Goal: Task Accomplishment & Management: Manage account settings

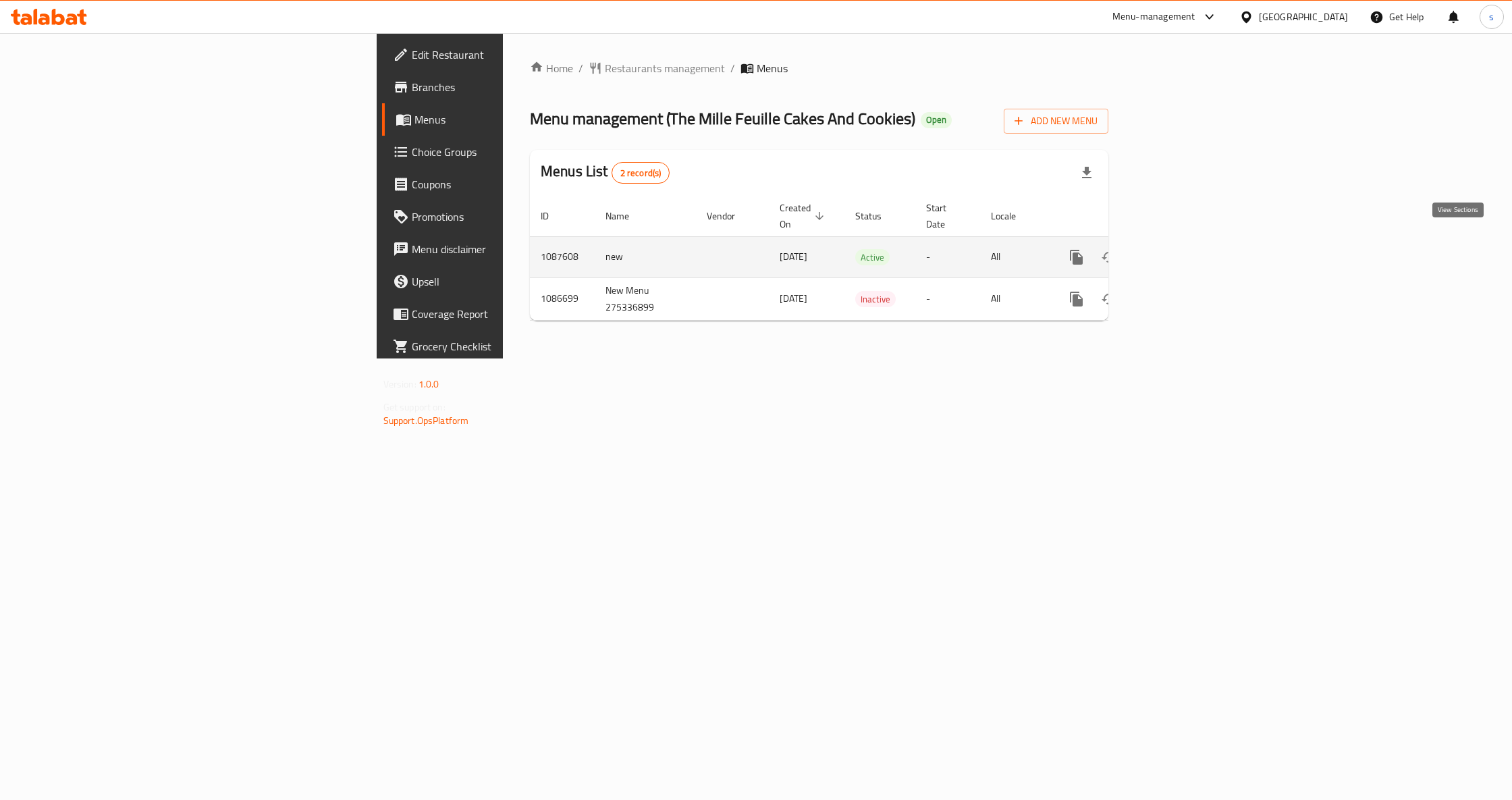
click at [1182, 249] on icon "enhanced table" at bounding box center [1174, 257] width 16 height 16
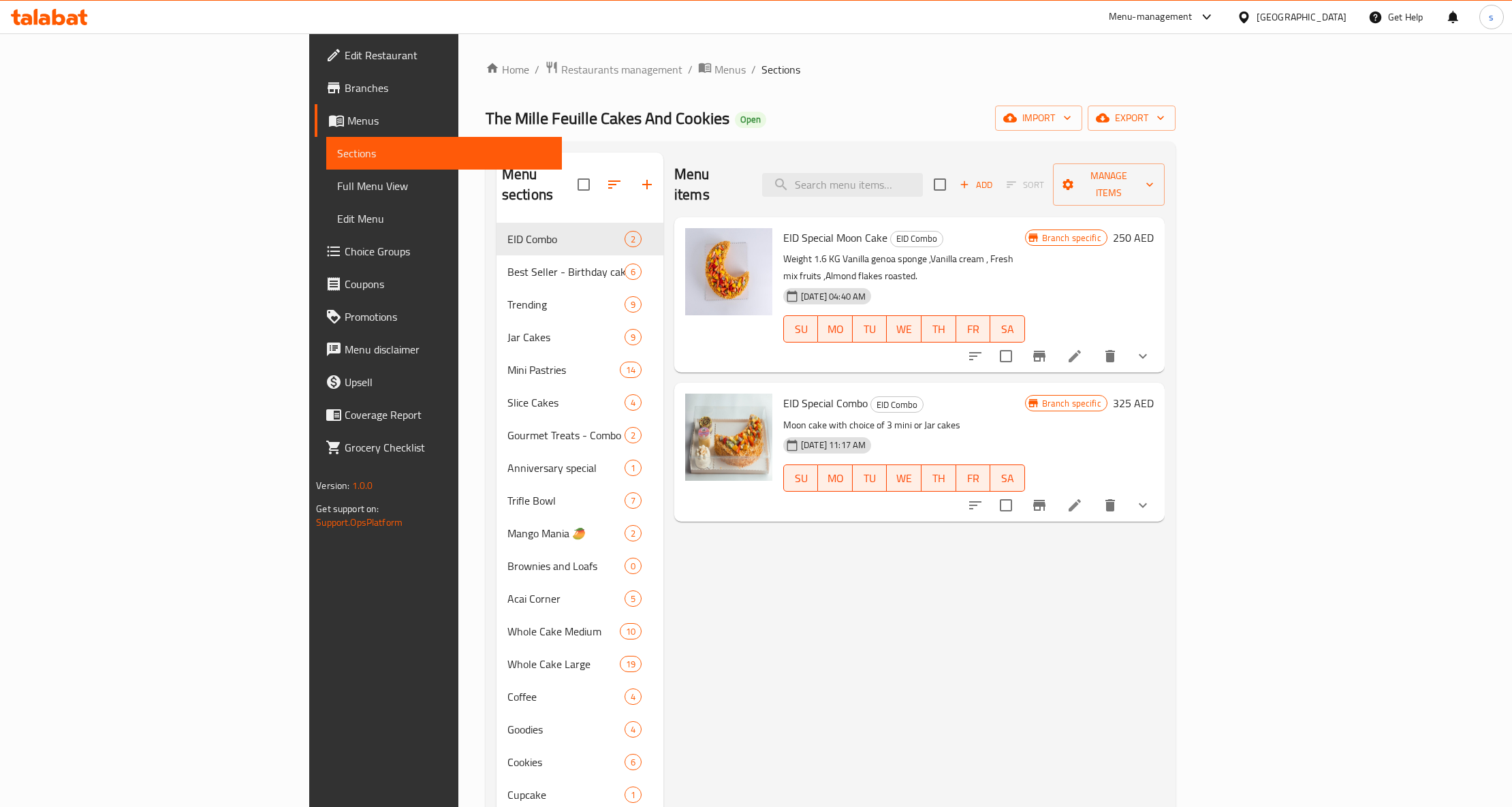
click at [347, 127] on span "Menus" at bounding box center [449, 120] width 204 height 16
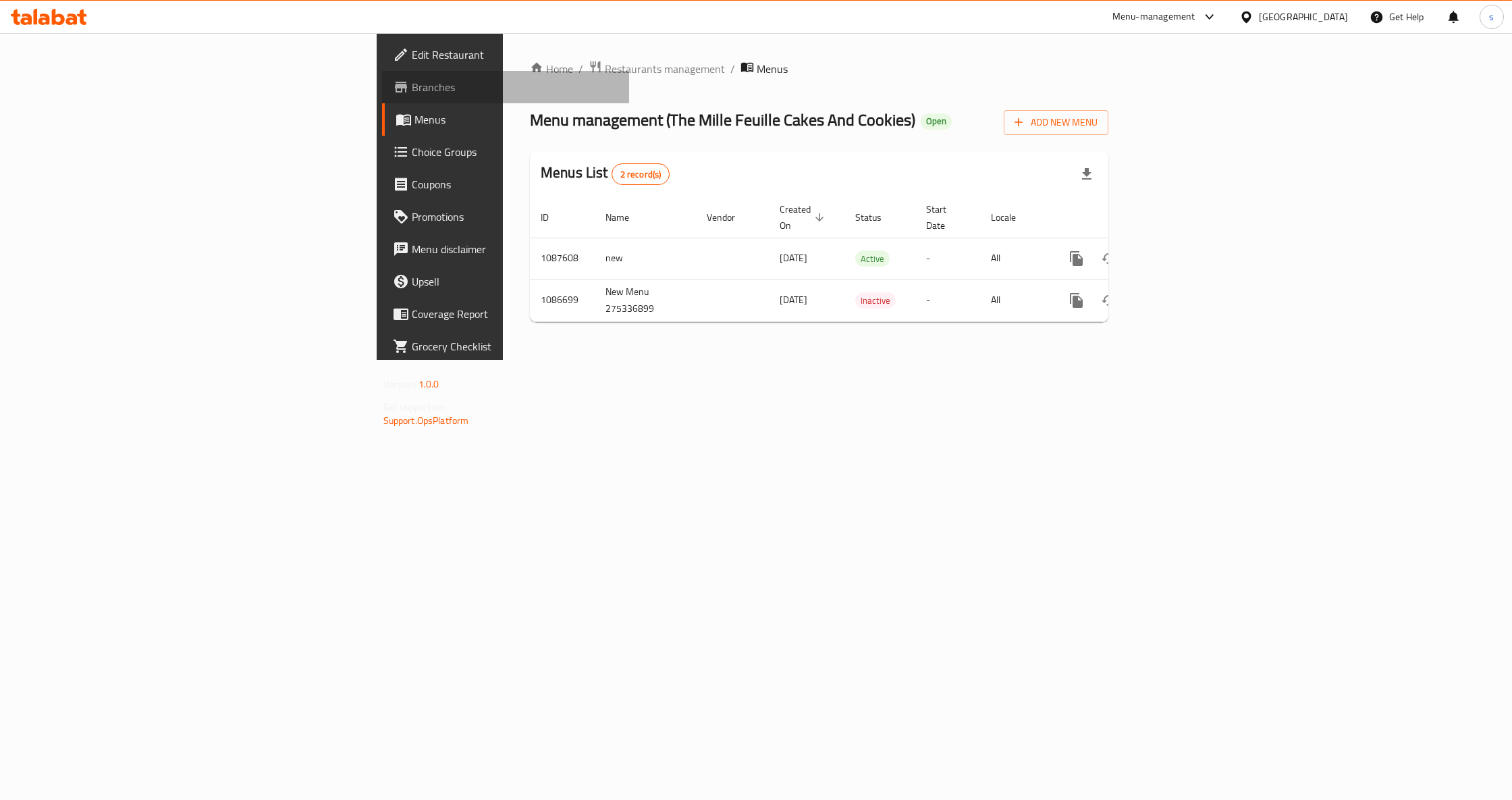
click at [412, 92] on span "Branches" at bounding box center [515, 87] width 207 height 16
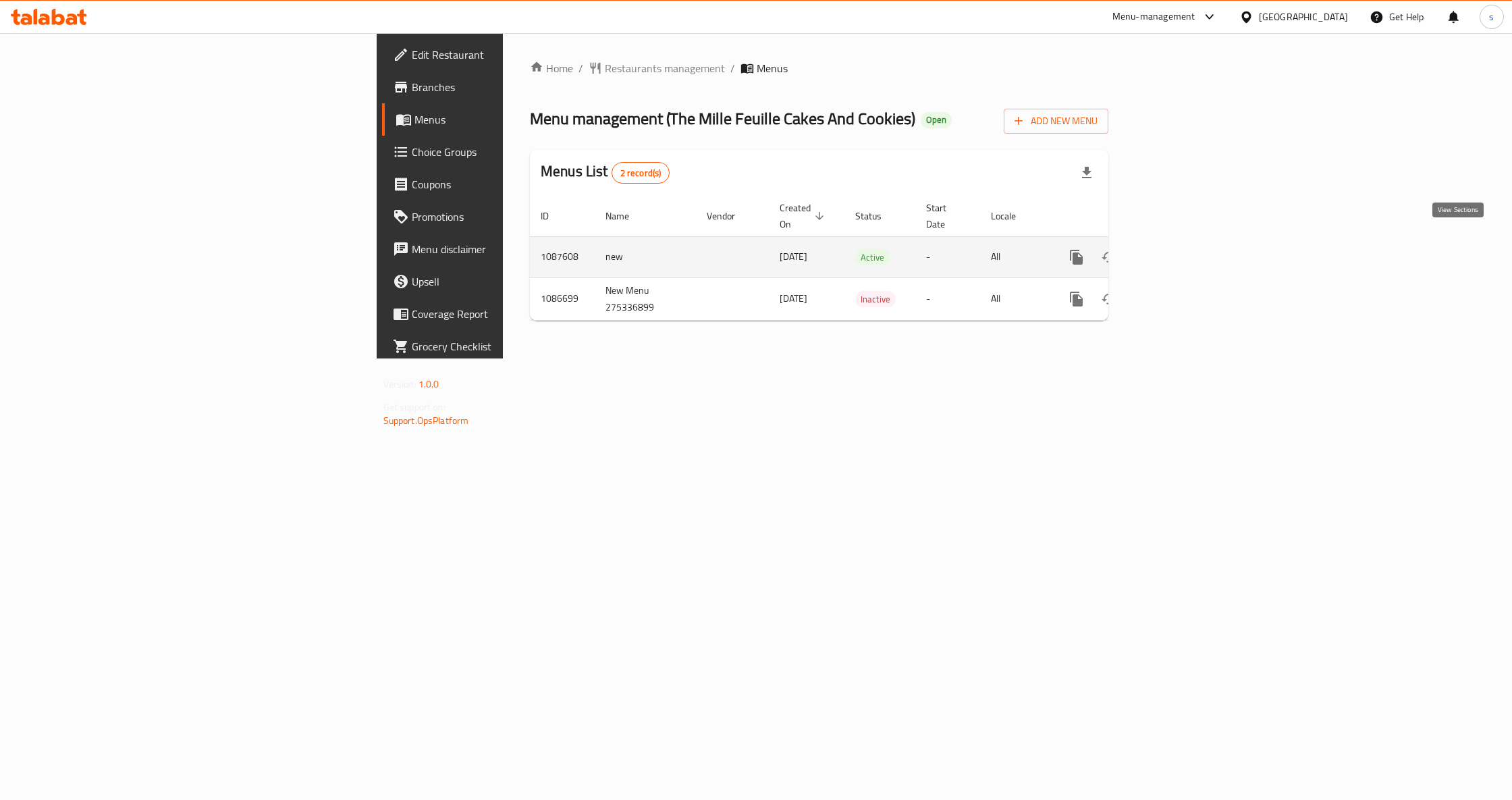
click at [1180, 251] on icon "enhanced table" at bounding box center [1174, 257] width 12 height 12
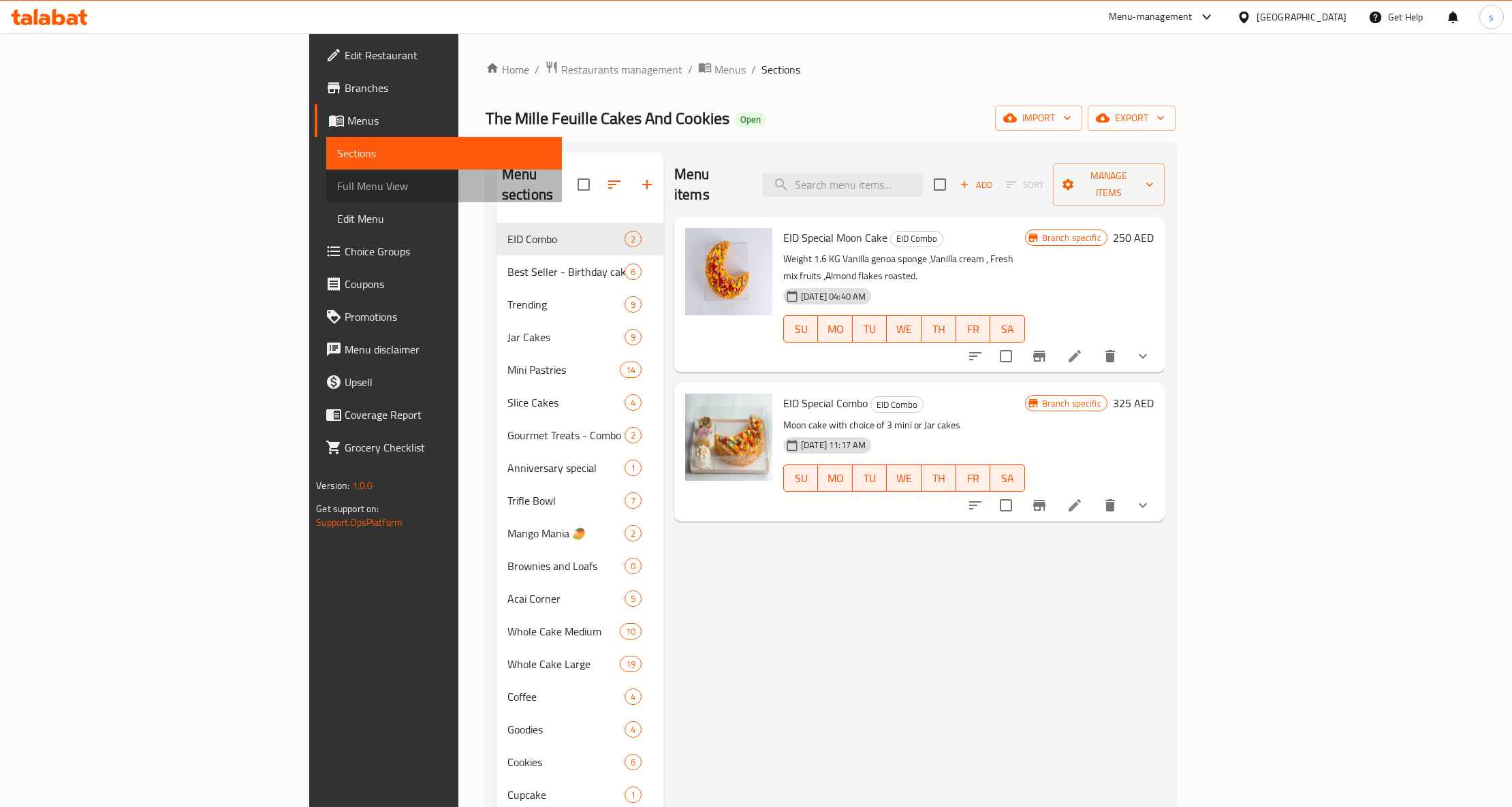
click at [337, 191] on span "Full Menu View" at bounding box center [444, 186] width 214 height 16
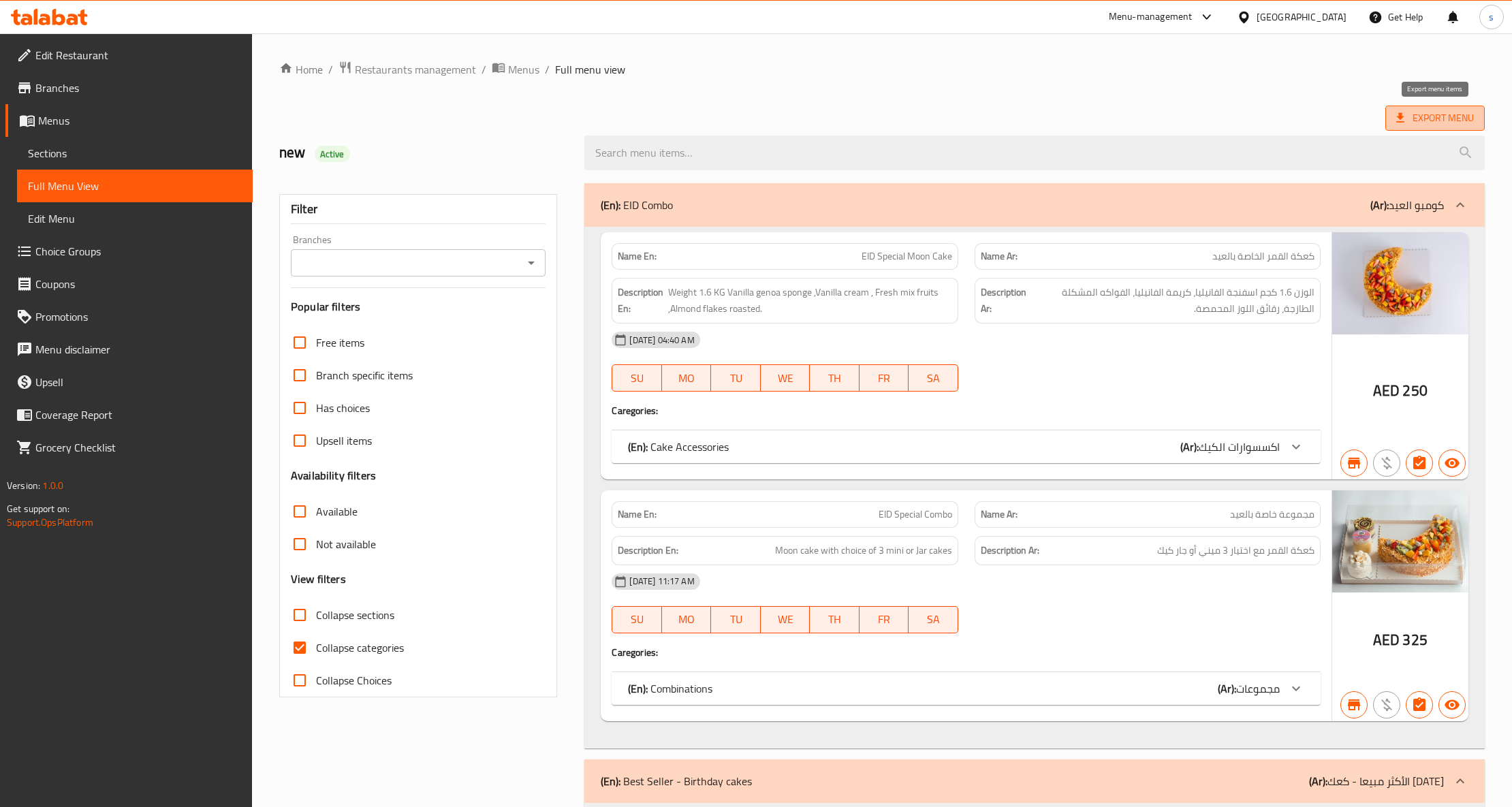
click at [1398, 124] on icon at bounding box center [1400, 118] width 14 height 14
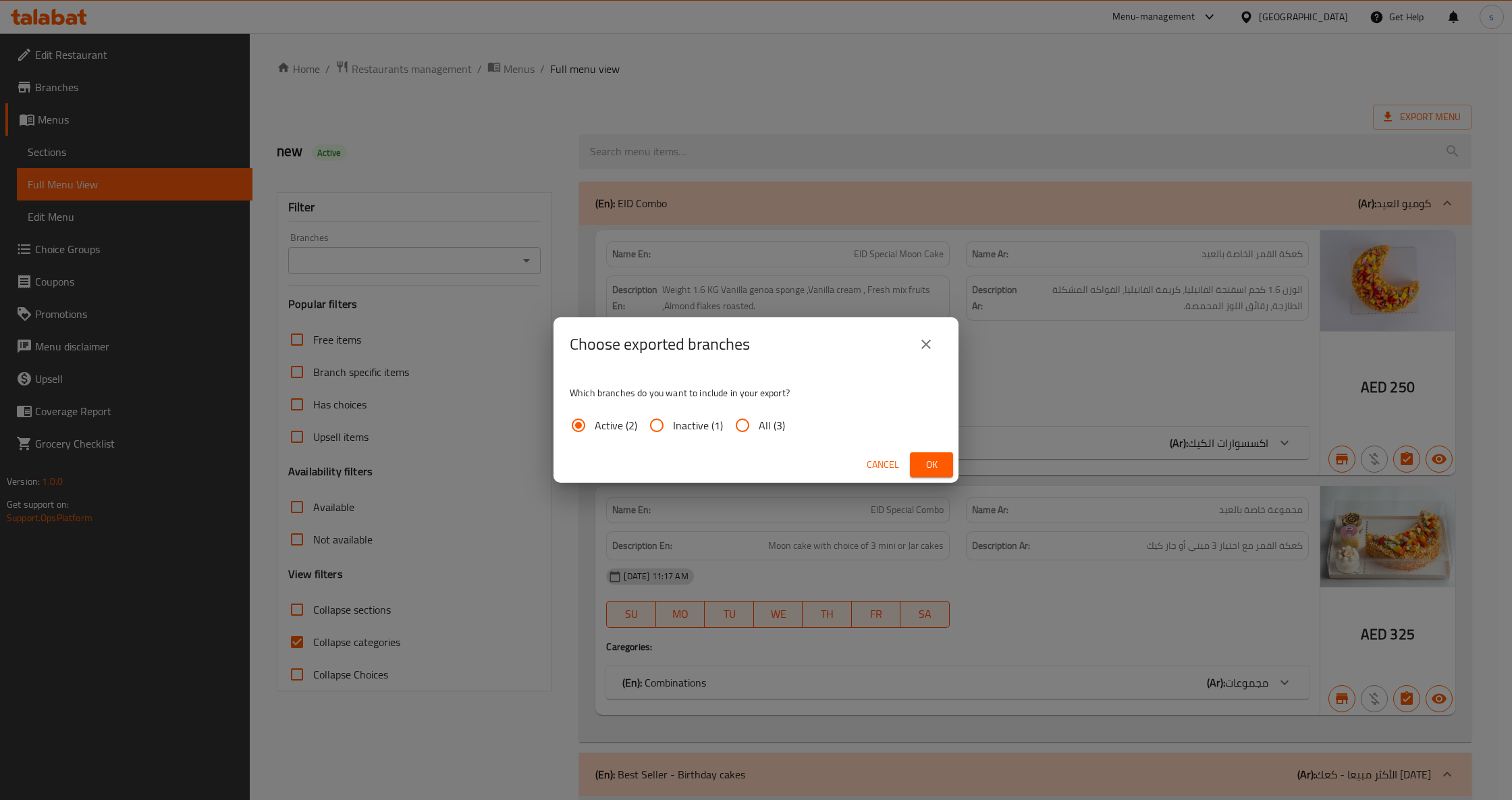
click at [1028, 94] on div "Choose exported branches Which branches do you want to include in your export? …" at bounding box center [756, 400] width 1512 height 800
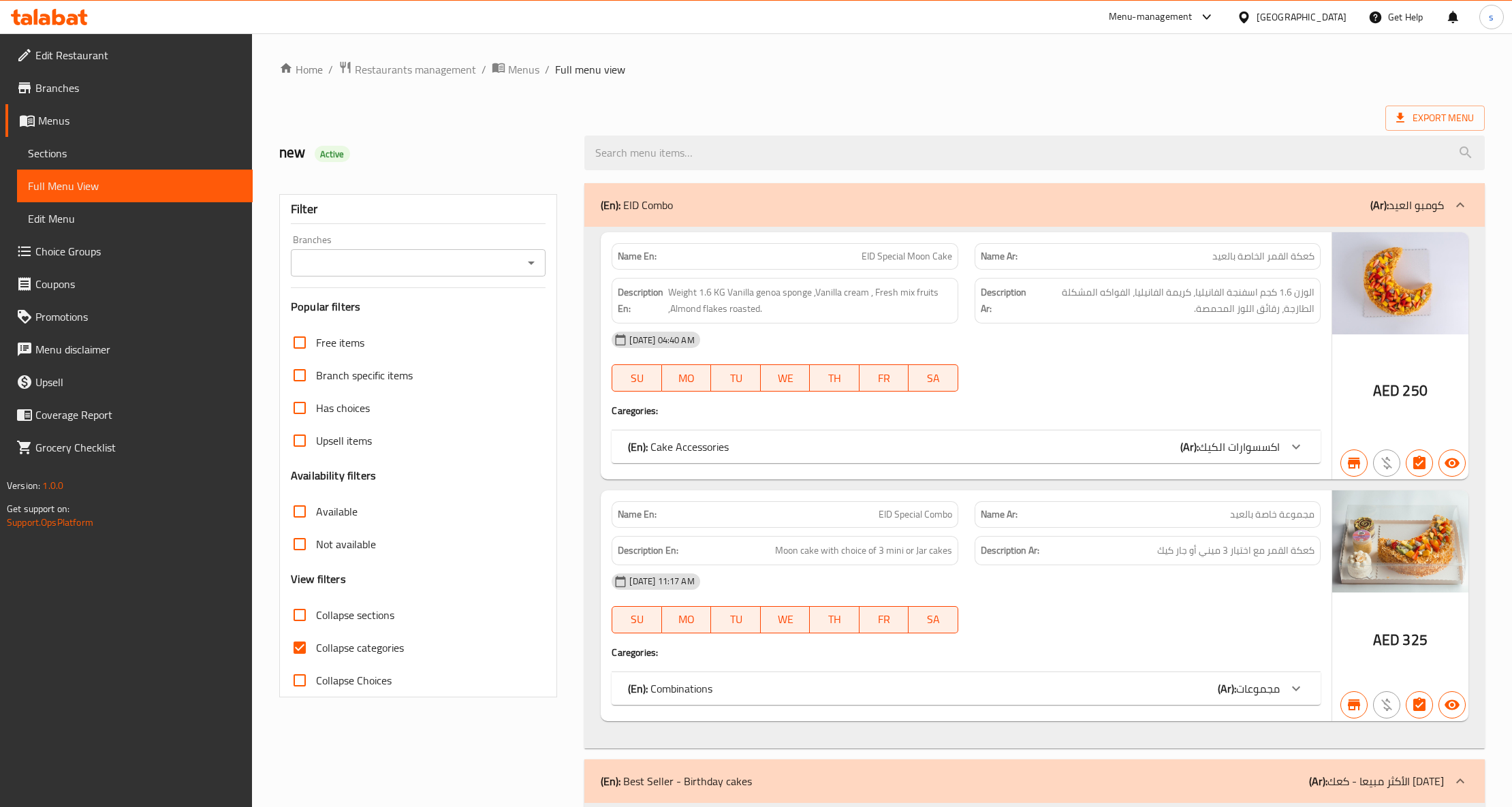
click at [96, 127] on span "Menus" at bounding box center [140, 120] width 204 height 16
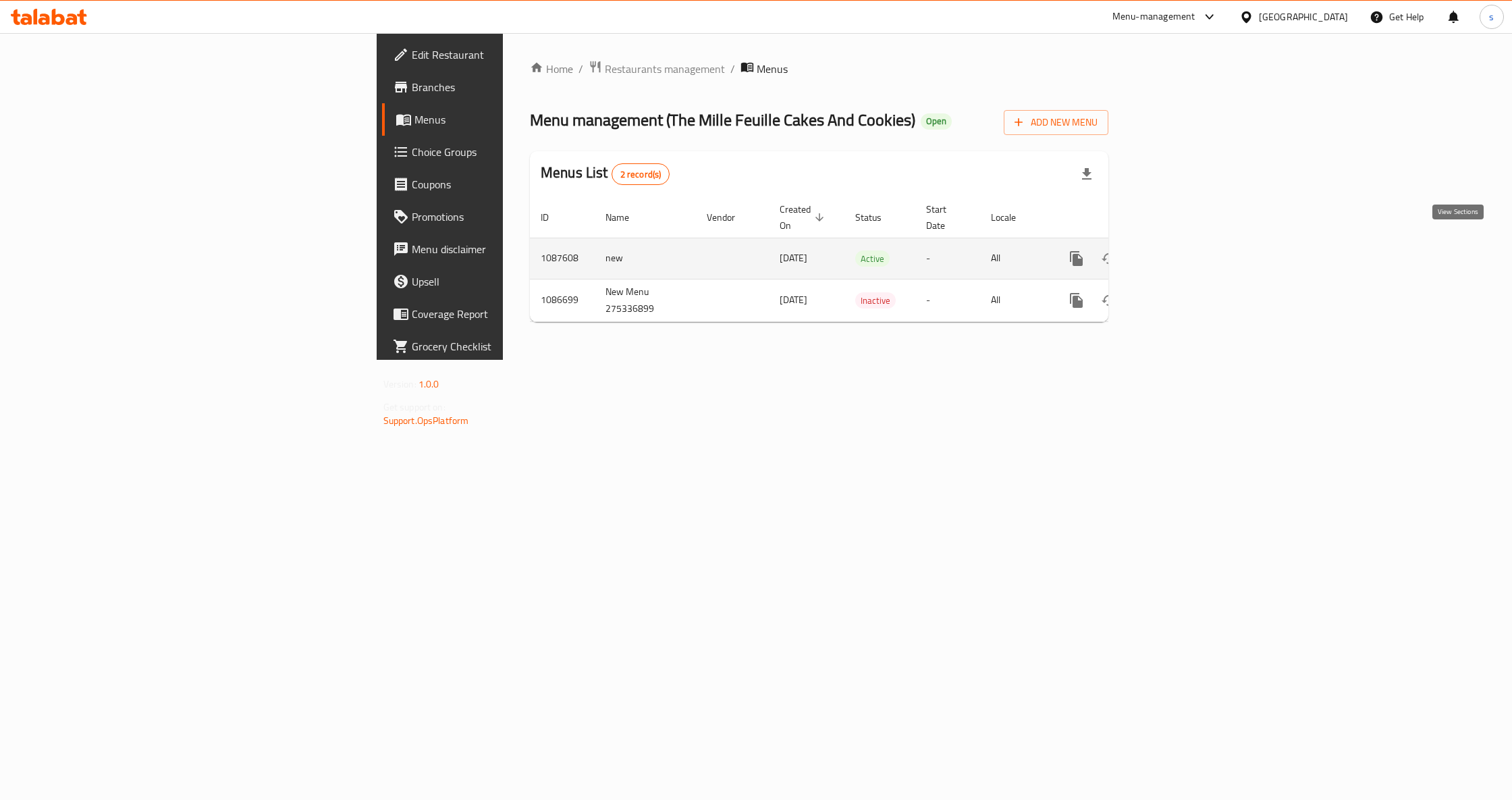
click at [1190, 246] on link "enhanced table" at bounding box center [1174, 259] width 33 height 33
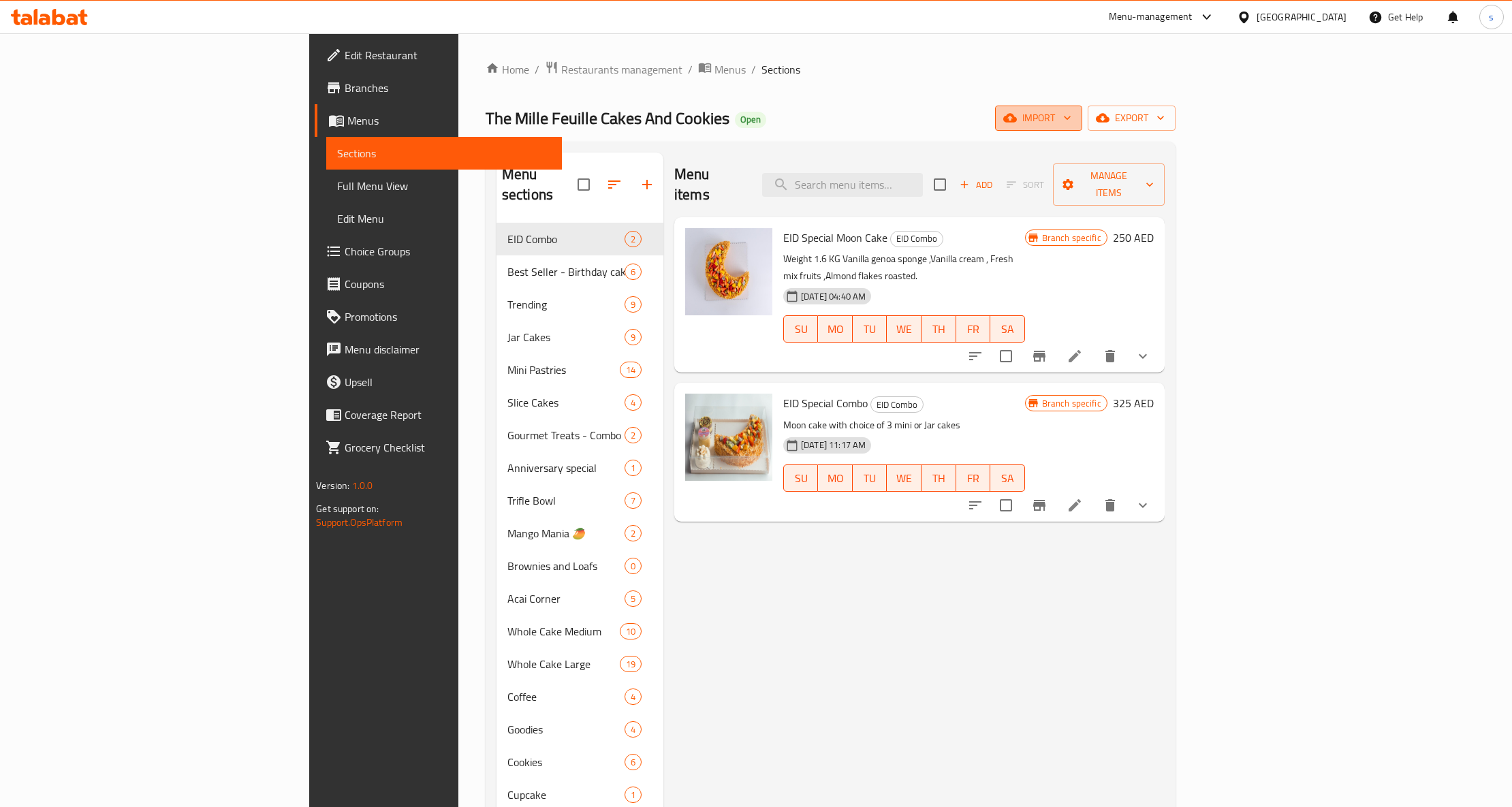
click at [1074, 121] on icon "button" at bounding box center [1067, 118] width 14 height 14
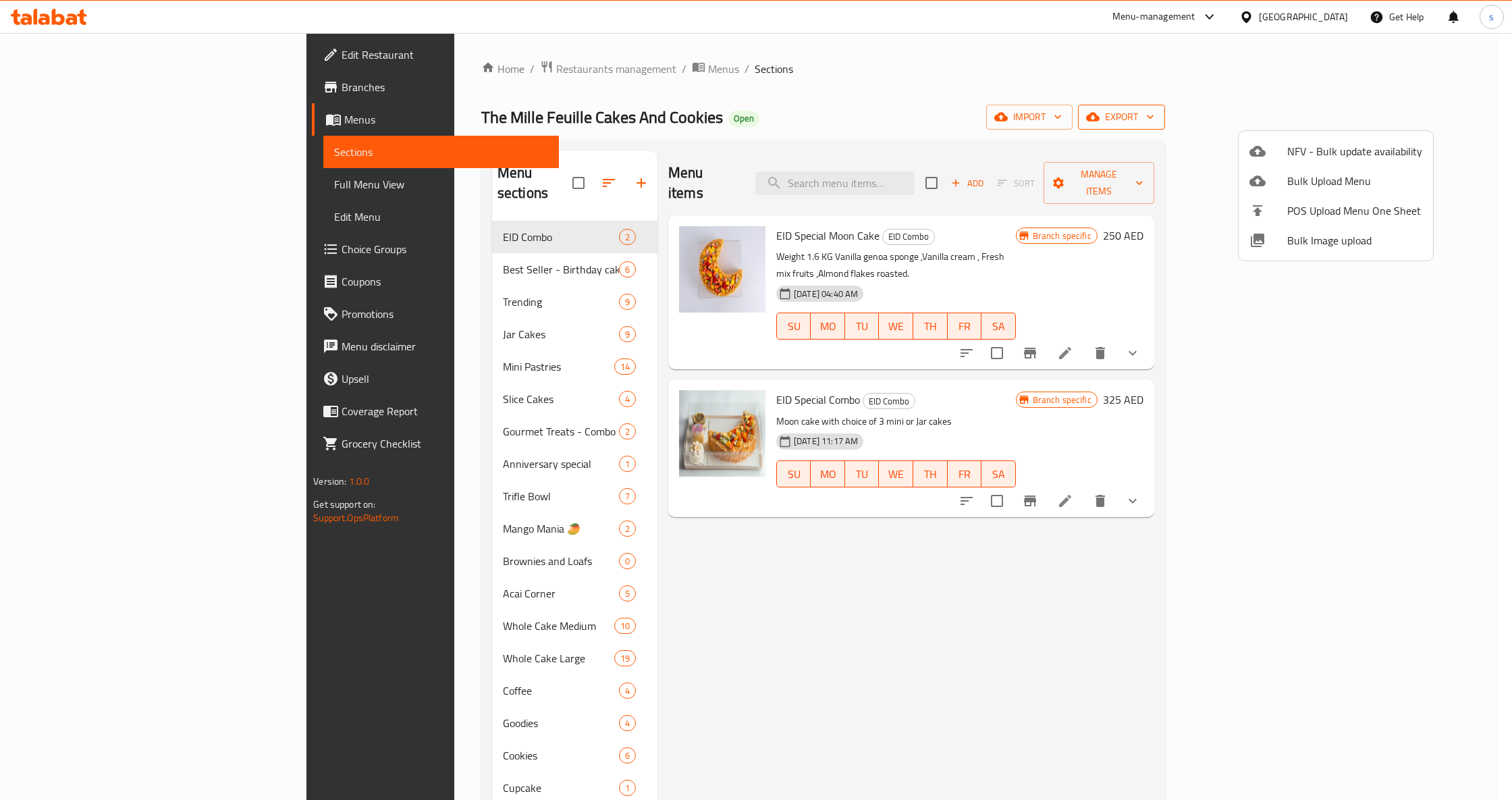
click at [1432, 120] on div at bounding box center [756, 400] width 1512 height 800
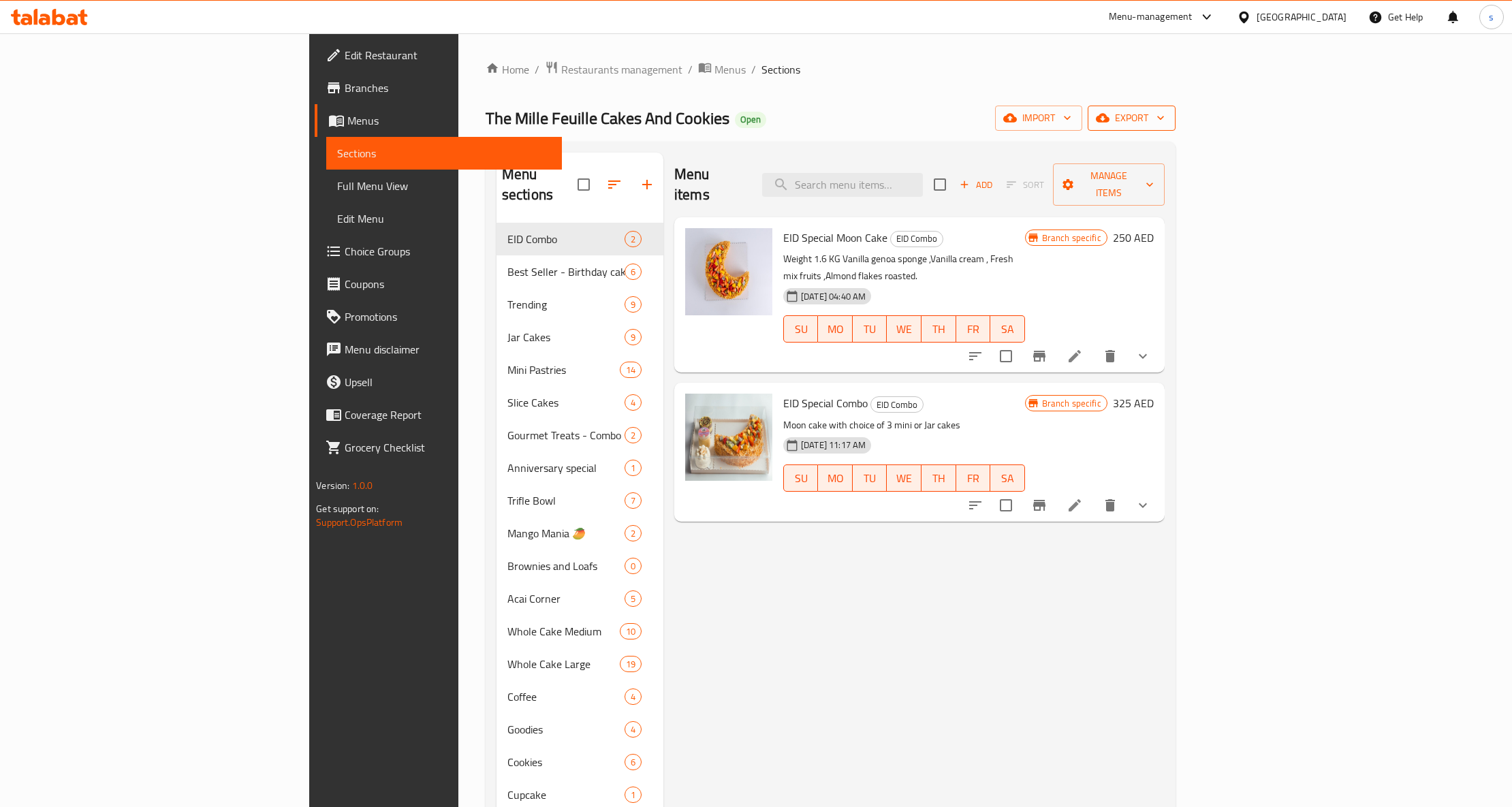
click at [1165, 121] on span "export" at bounding box center [1132, 118] width 66 height 17
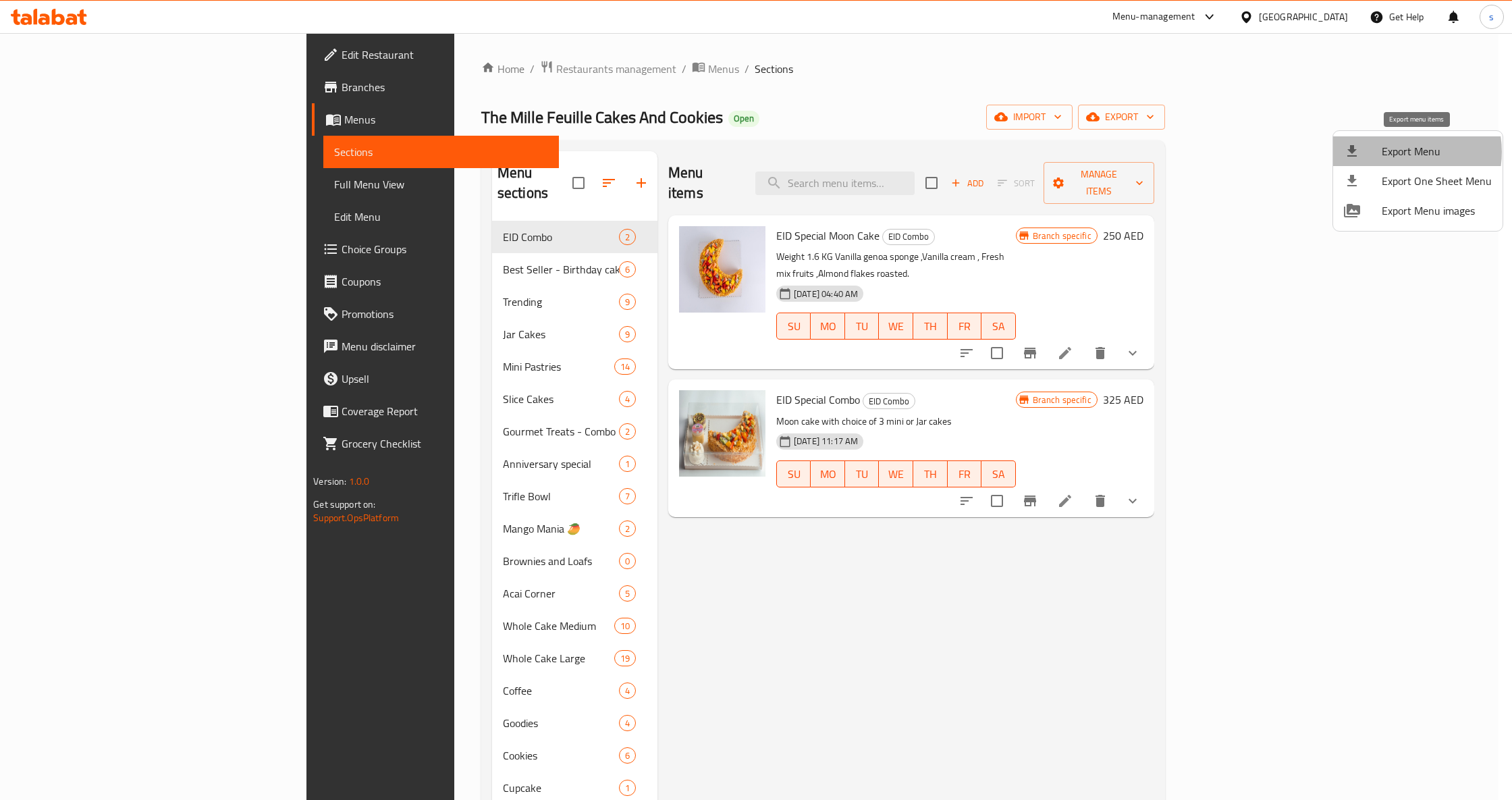
click at [1399, 152] on span "Export Menu" at bounding box center [1437, 151] width 110 height 16
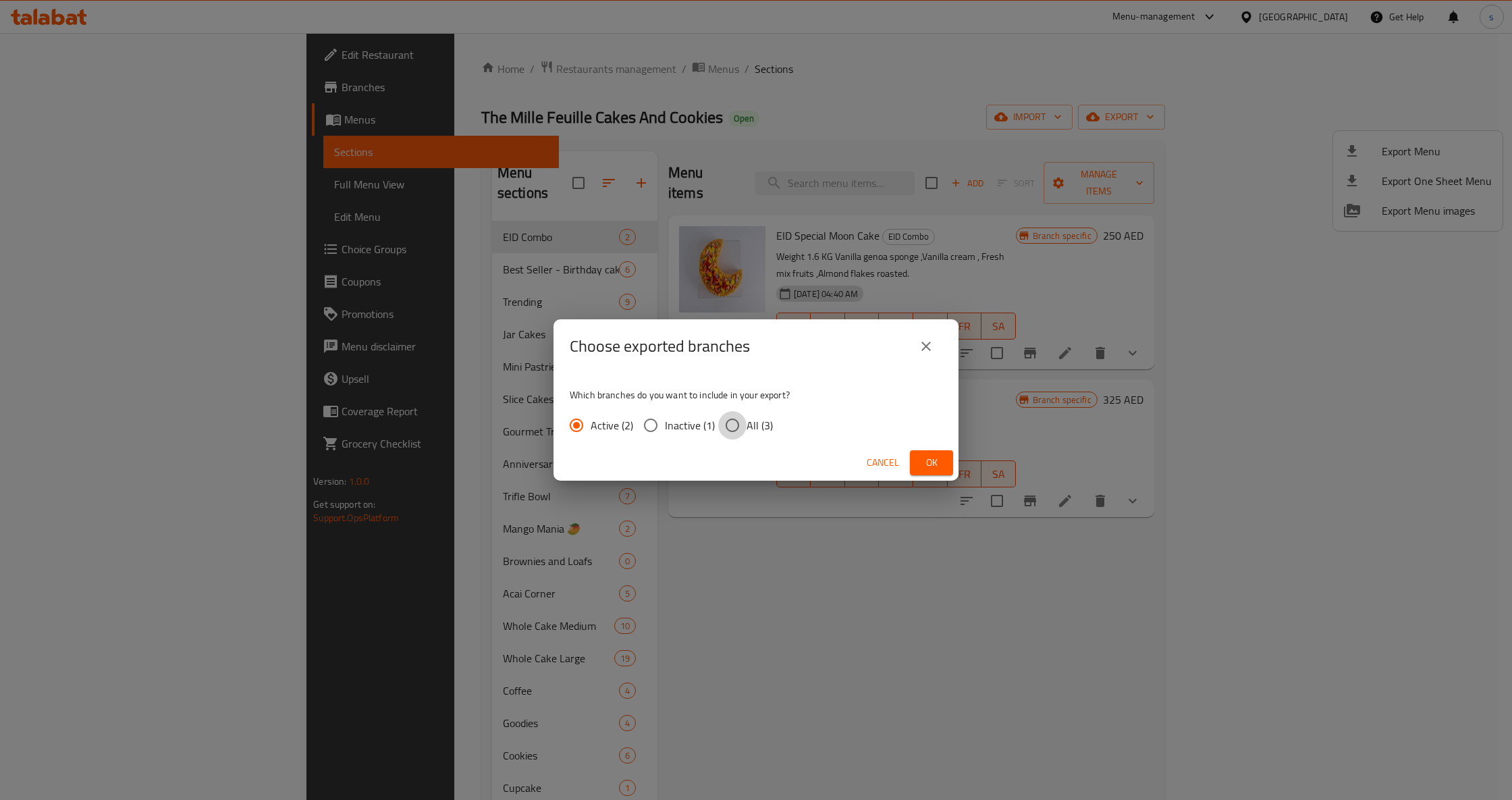
click at [740, 427] on input "All (3)" at bounding box center [732, 425] width 28 height 28
radio input "true"
click at [945, 466] on button "Ok" at bounding box center [931, 462] width 43 height 25
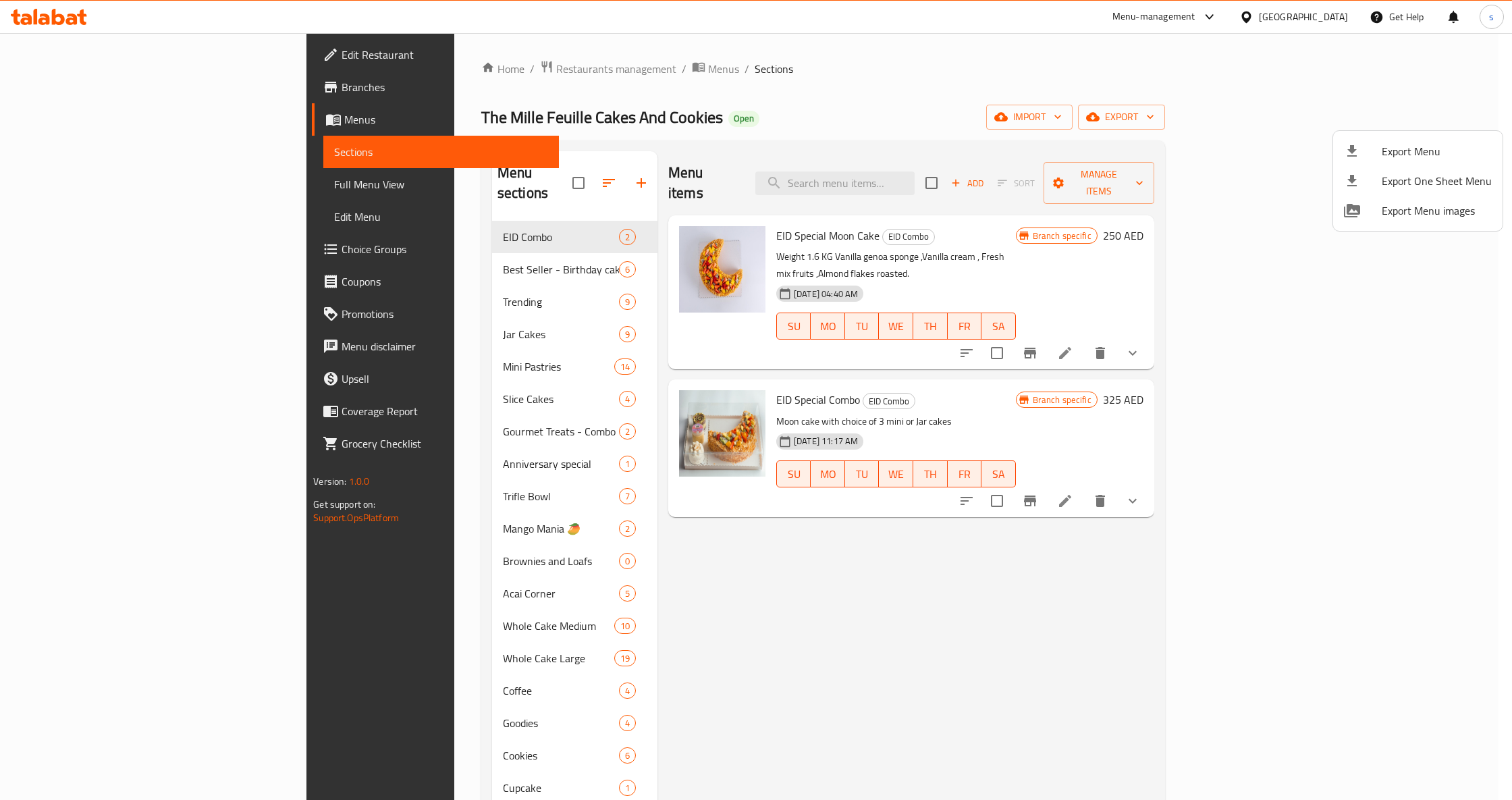
click at [971, 75] on div at bounding box center [756, 400] width 1512 height 800
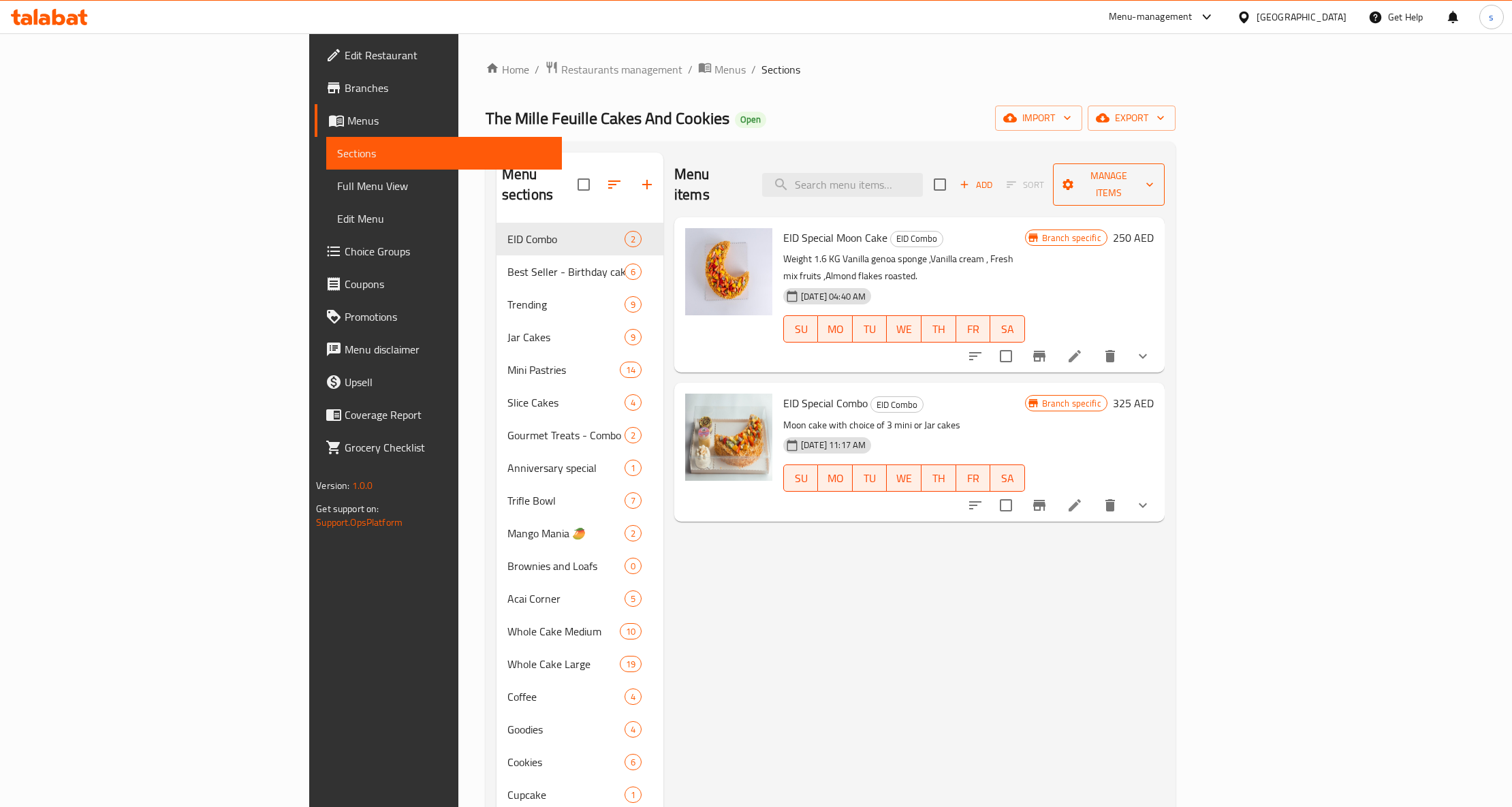
click at [1154, 180] on span "Manage items" at bounding box center [1108, 184] width 90 height 34
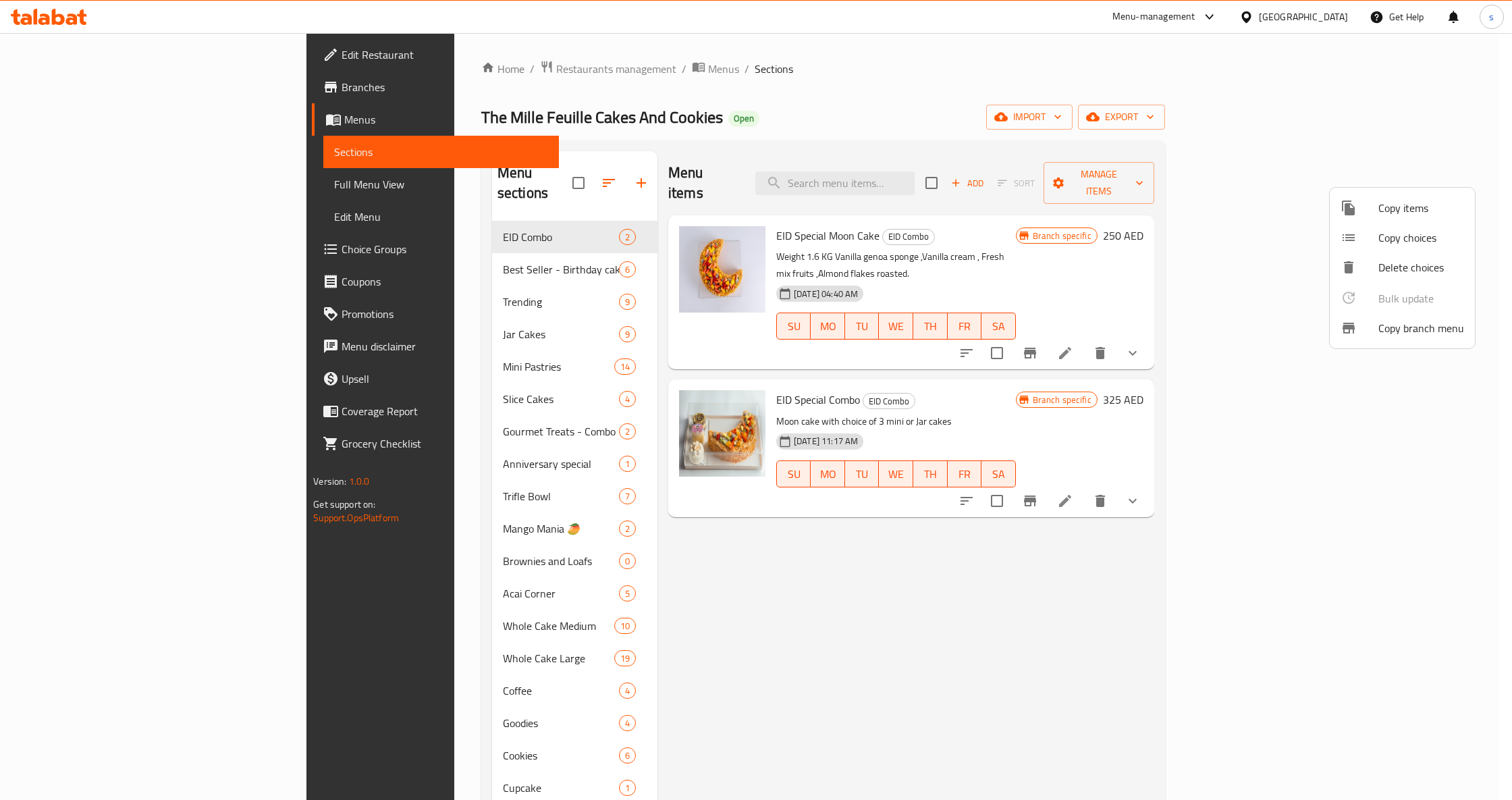
click at [1224, 122] on div at bounding box center [756, 400] width 1512 height 800
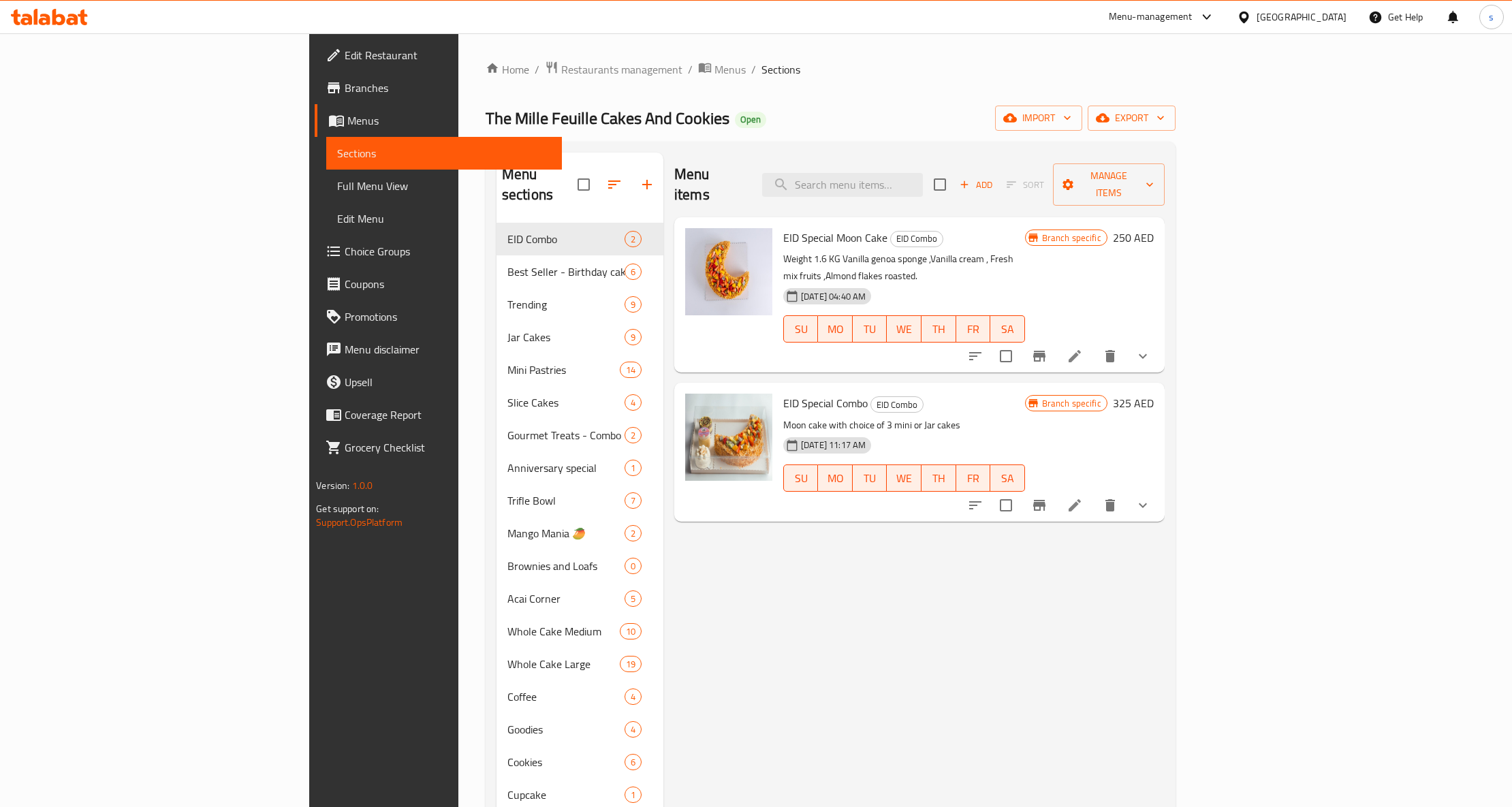
click at [347, 127] on span "Menus" at bounding box center [449, 120] width 204 height 16
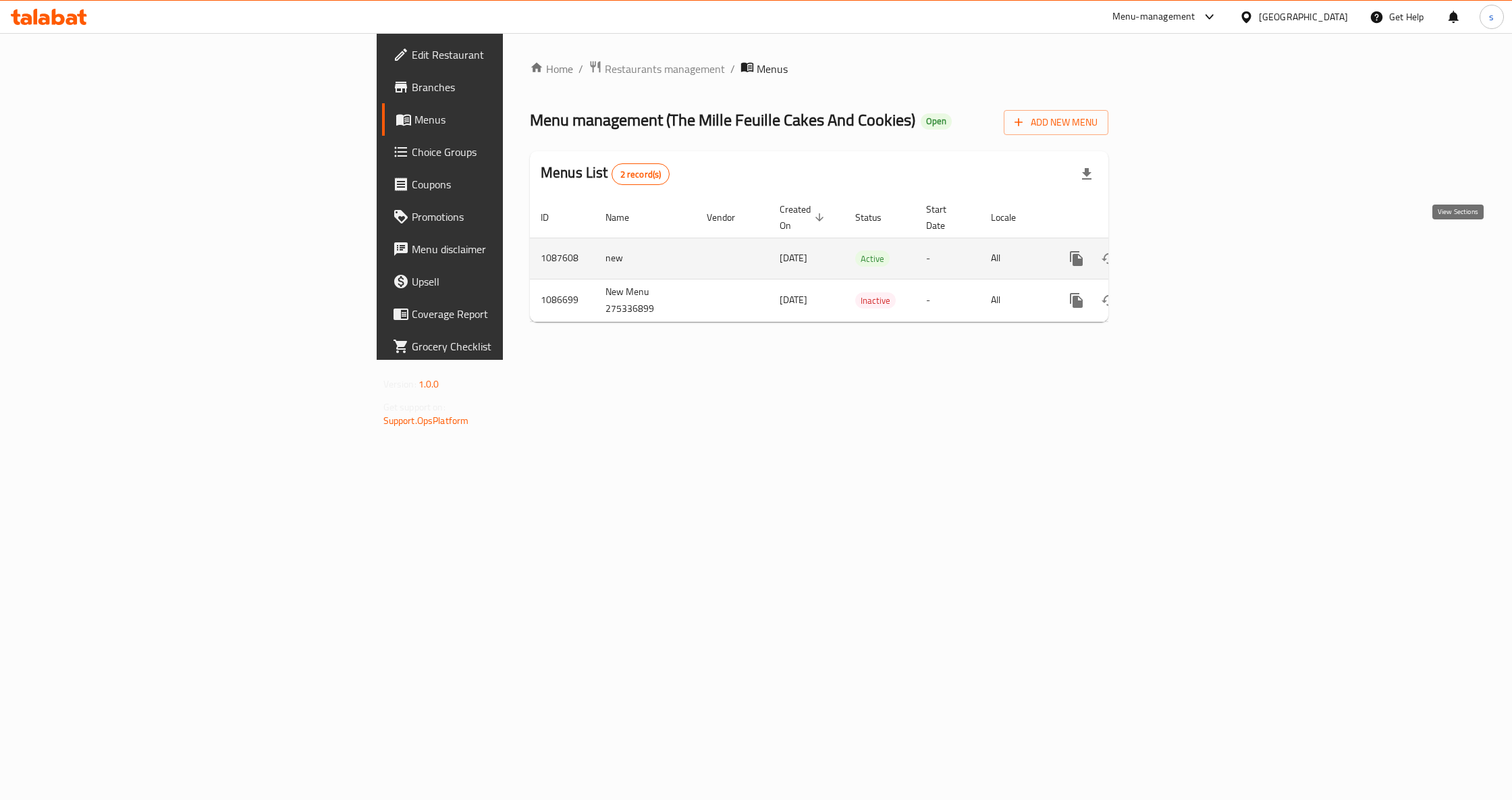
click at [1182, 251] on icon "enhanced table" at bounding box center [1174, 259] width 16 height 16
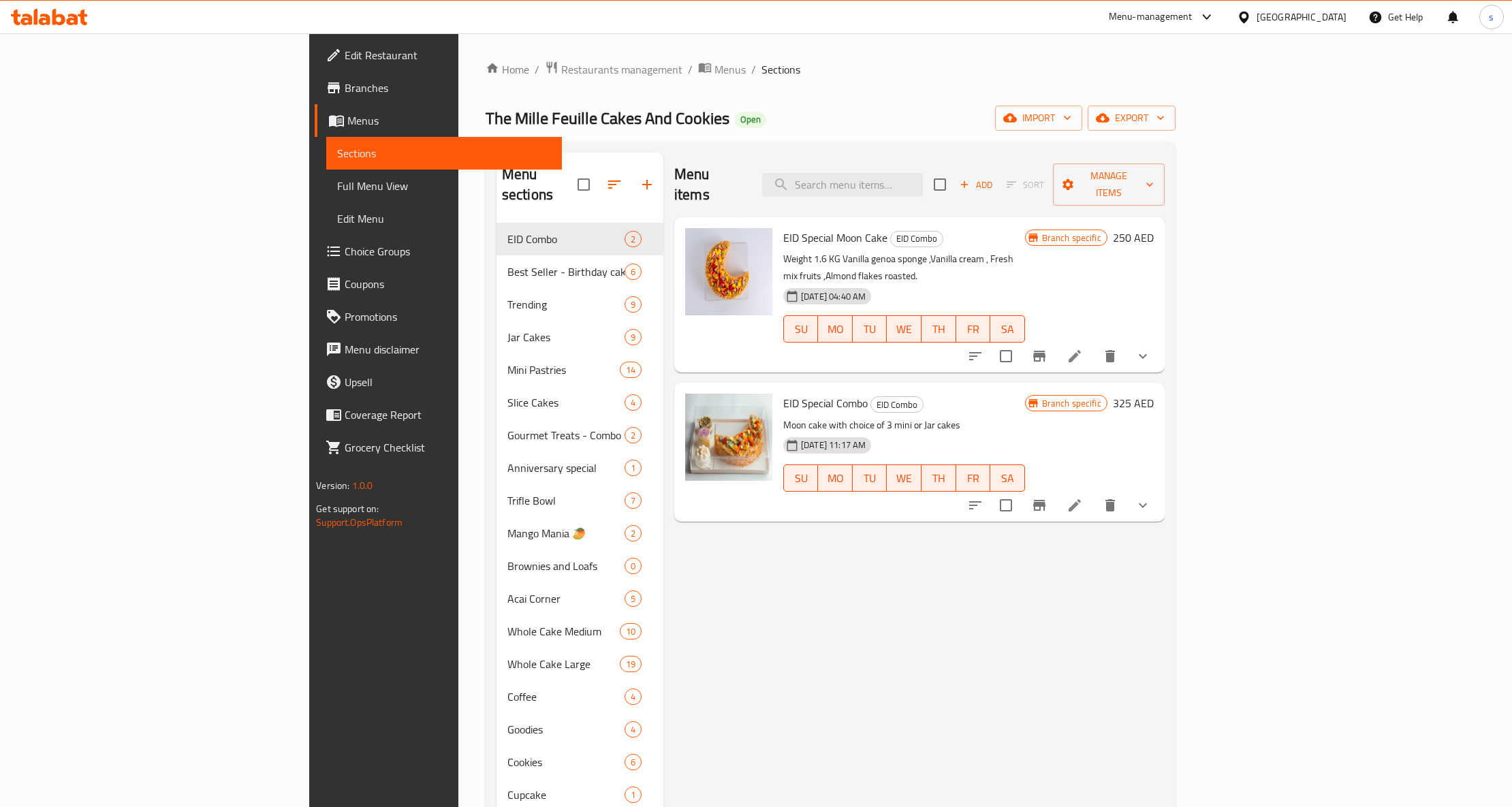
click at [344, 348] on span "Menu disclaimer" at bounding box center [447, 349] width 206 height 16
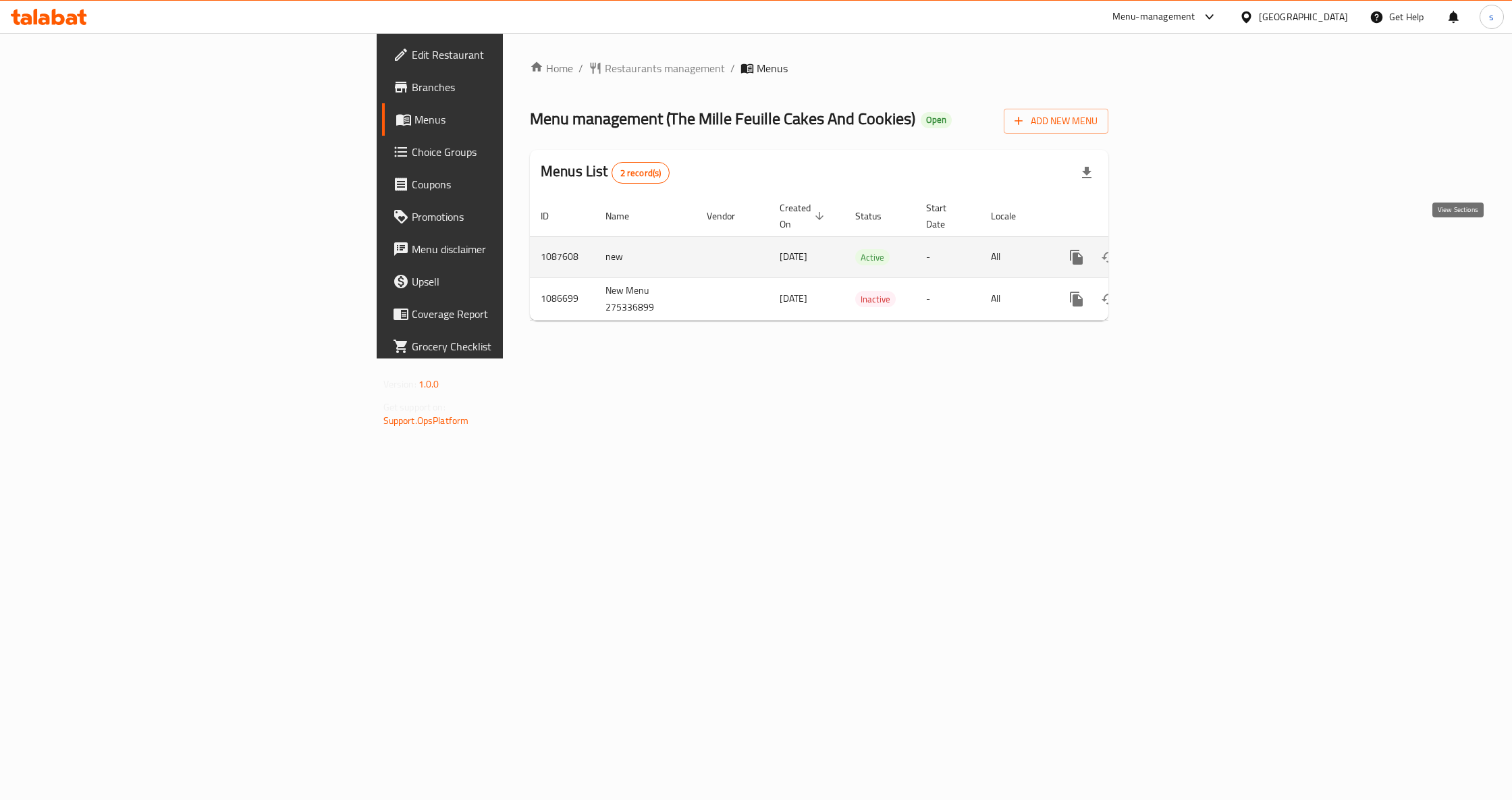
click at [1182, 249] on icon "enhanced table" at bounding box center [1174, 257] width 16 height 16
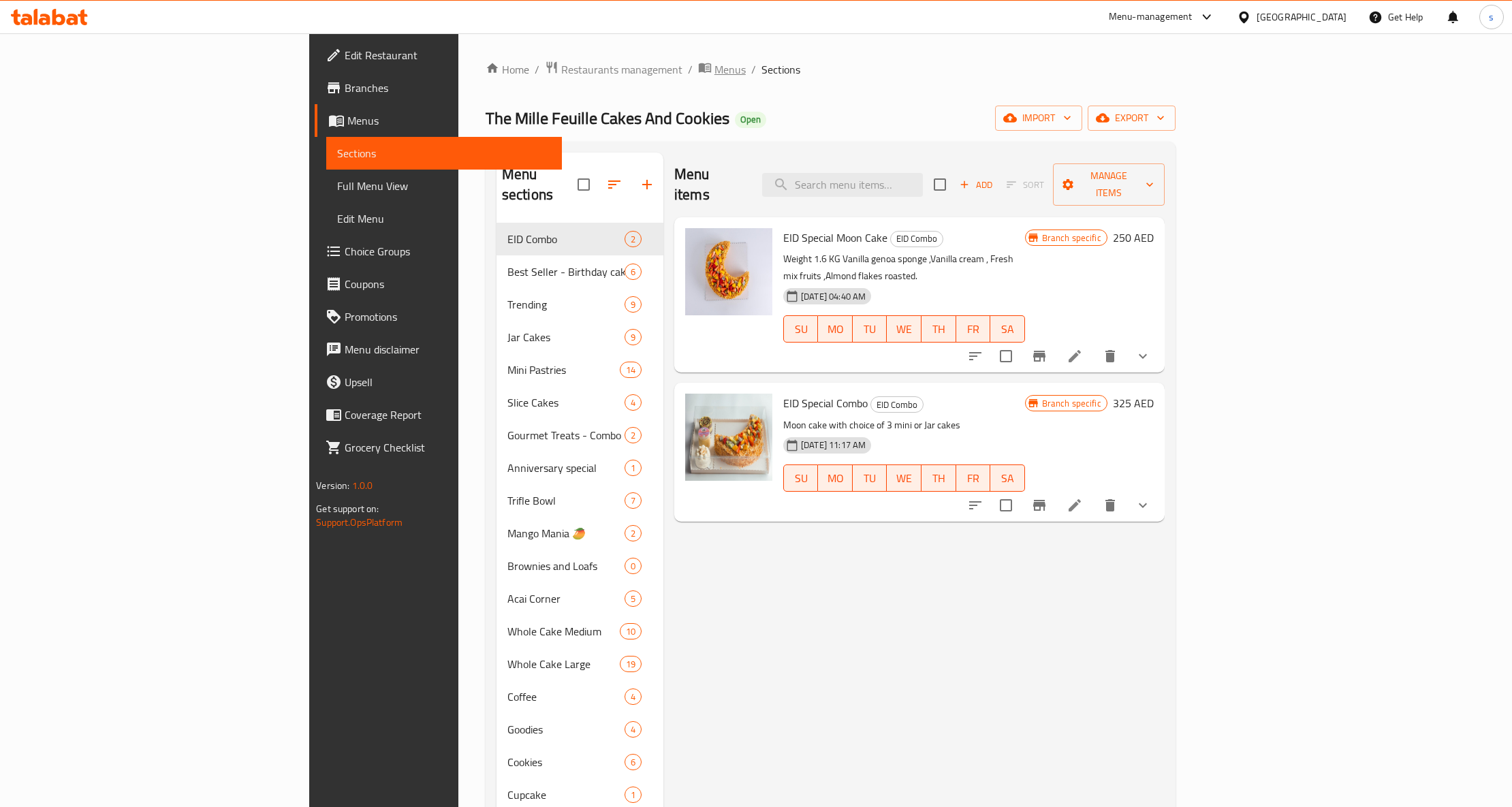
click at [715, 74] on span "Menus" at bounding box center [730, 69] width 31 height 16
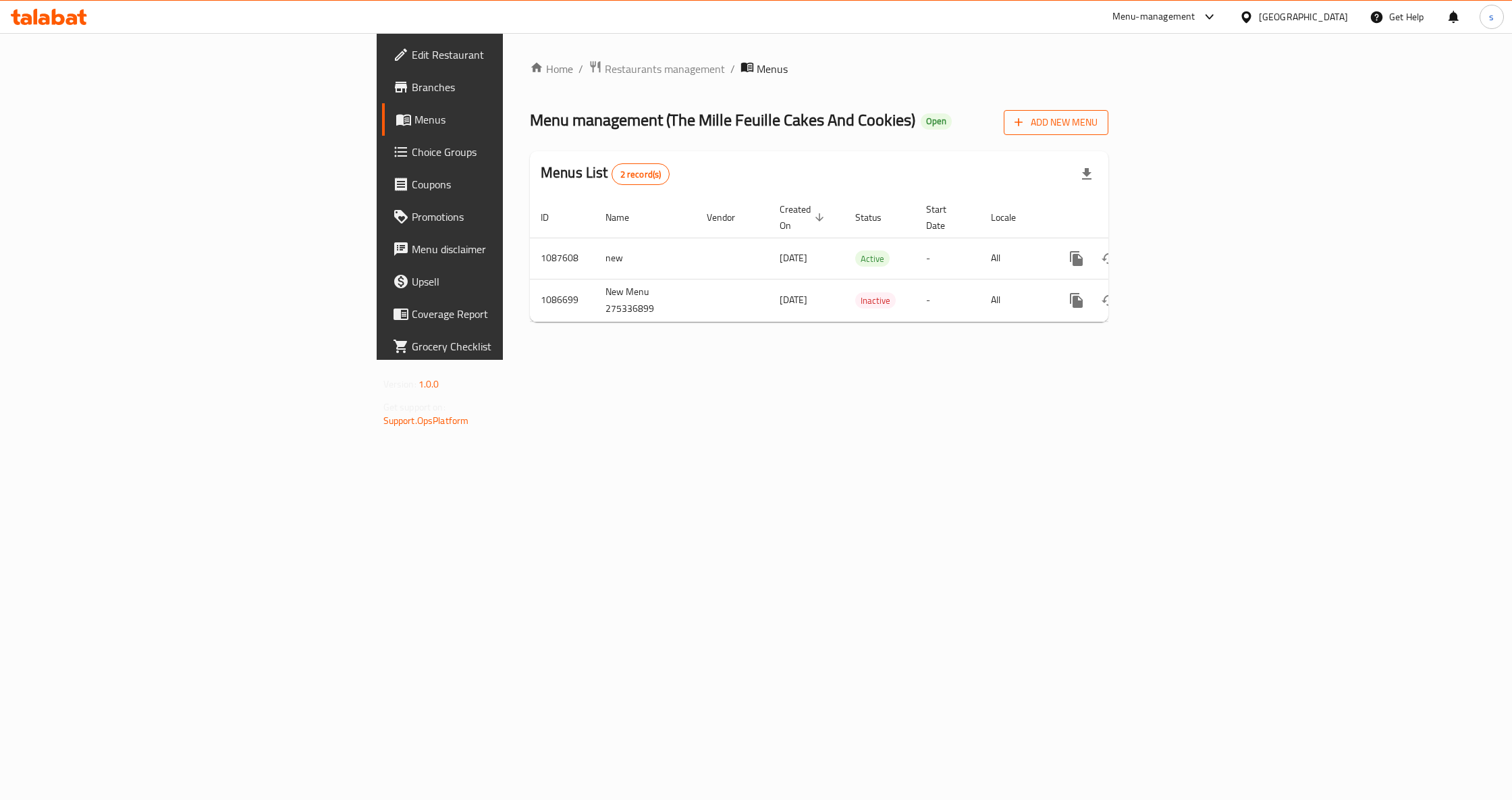
click at [1025, 125] on icon "button" at bounding box center [1019, 122] width 14 height 14
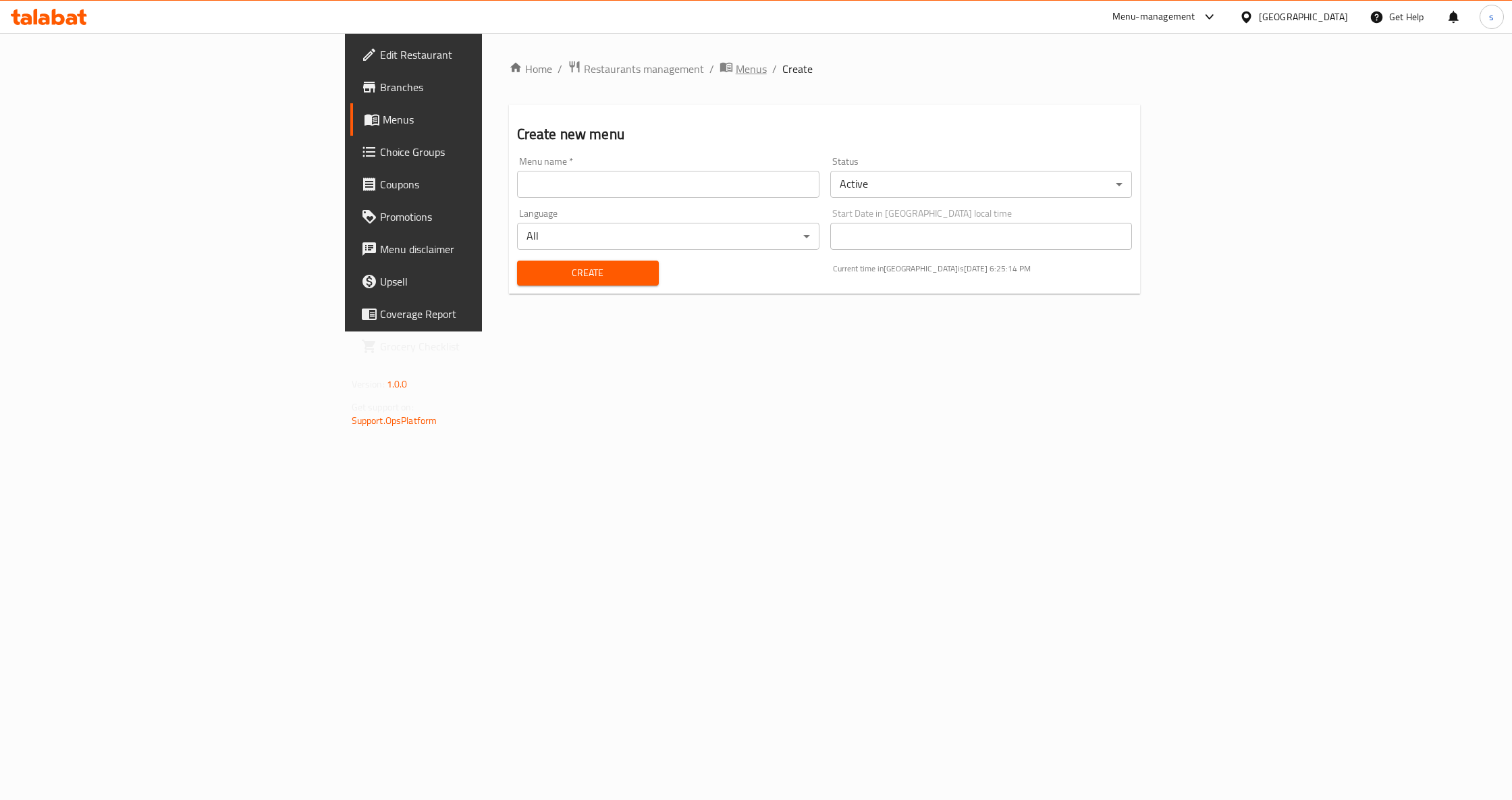
click at [736, 66] on span "Menus" at bounding box center [751, 68] width 31 height 16
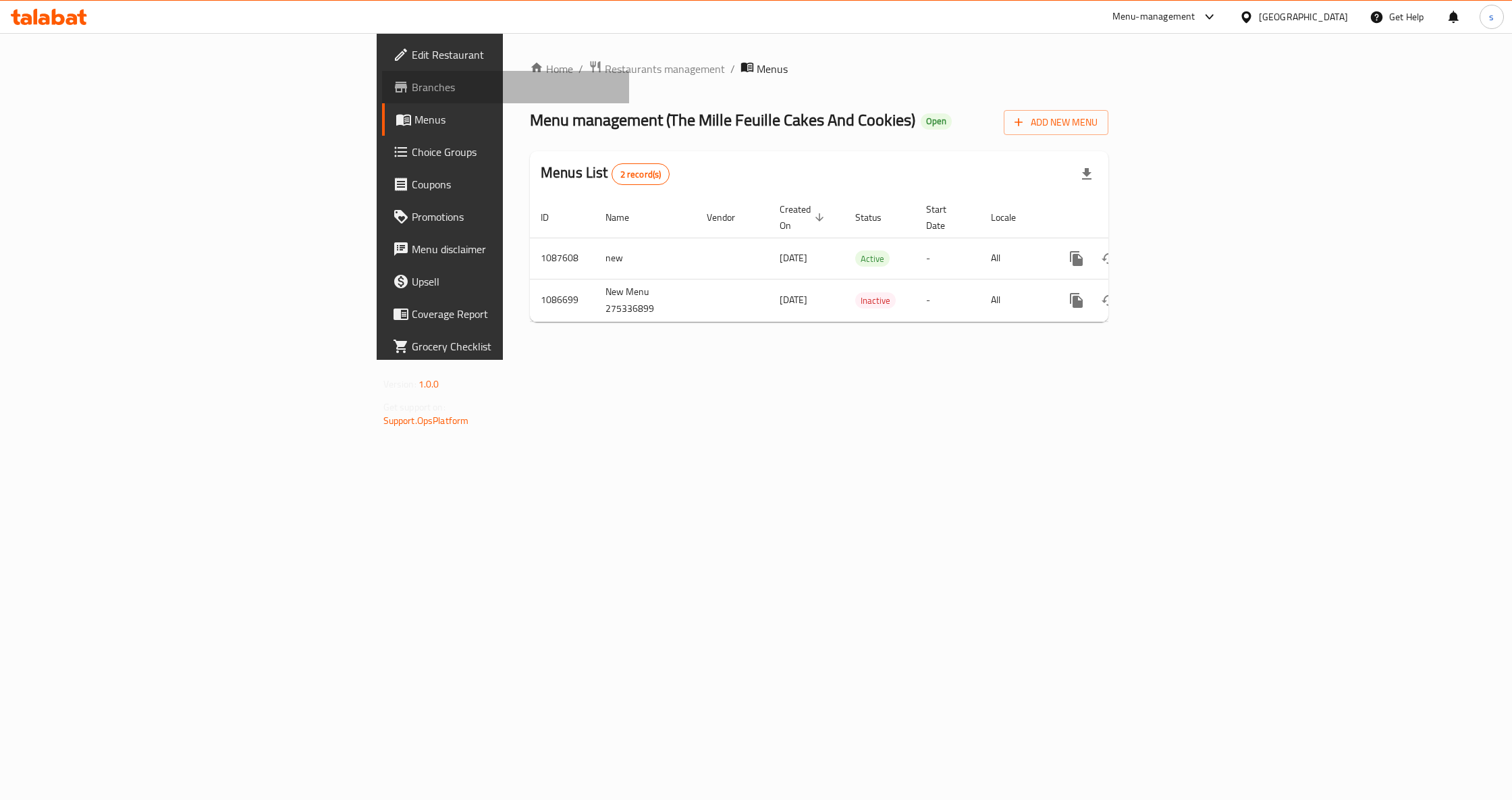
click at [412, 89] on span "Branches" at bounding box center [515, 87] width 207 height 16
click at [412, 92] on span "Branches" at bounding box center [515, 87] width 207 height 16
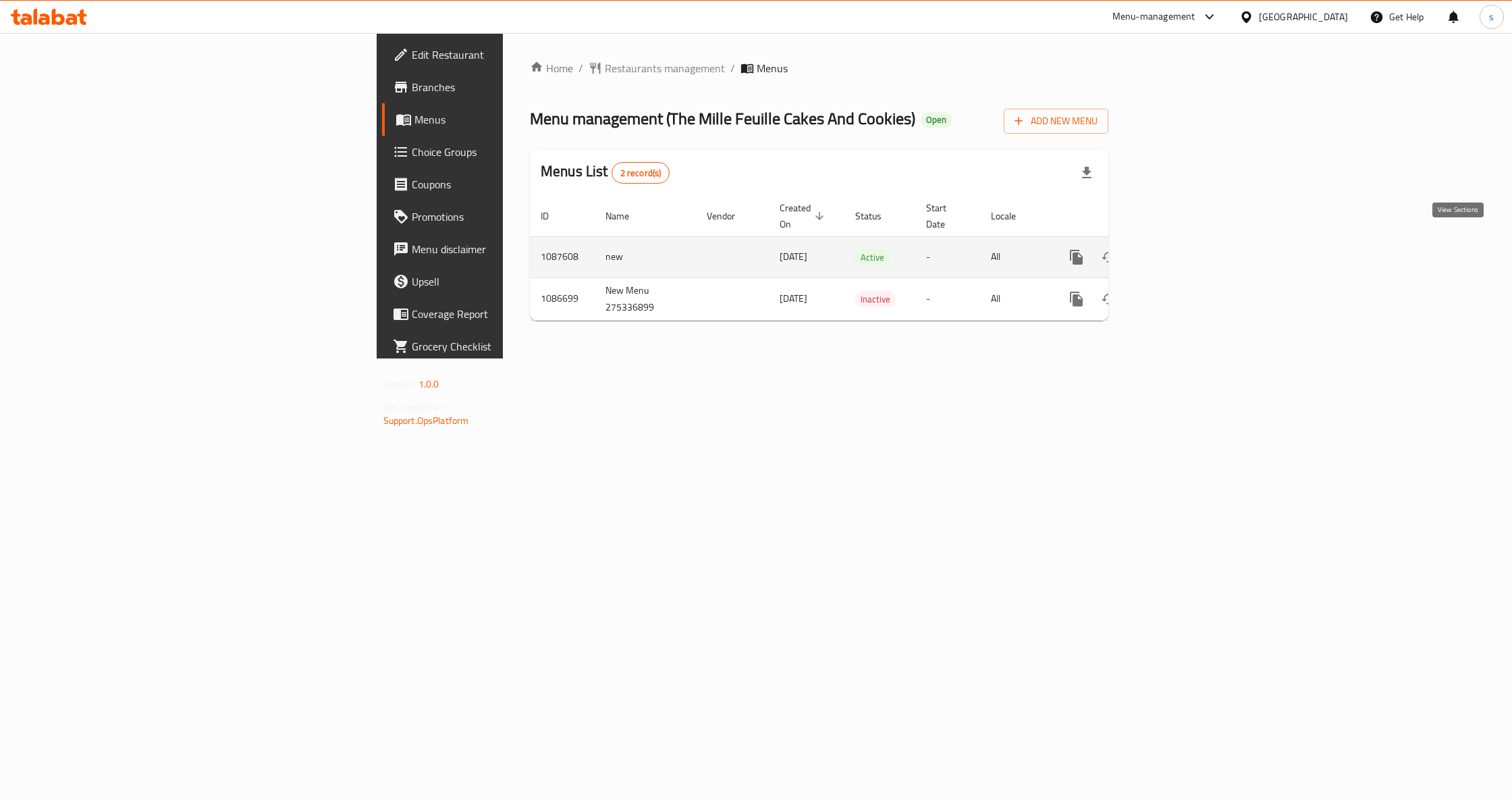
click at [1180, 251] on icon "enhanced table" at bounding box center [1174, 257] width 12 height 12
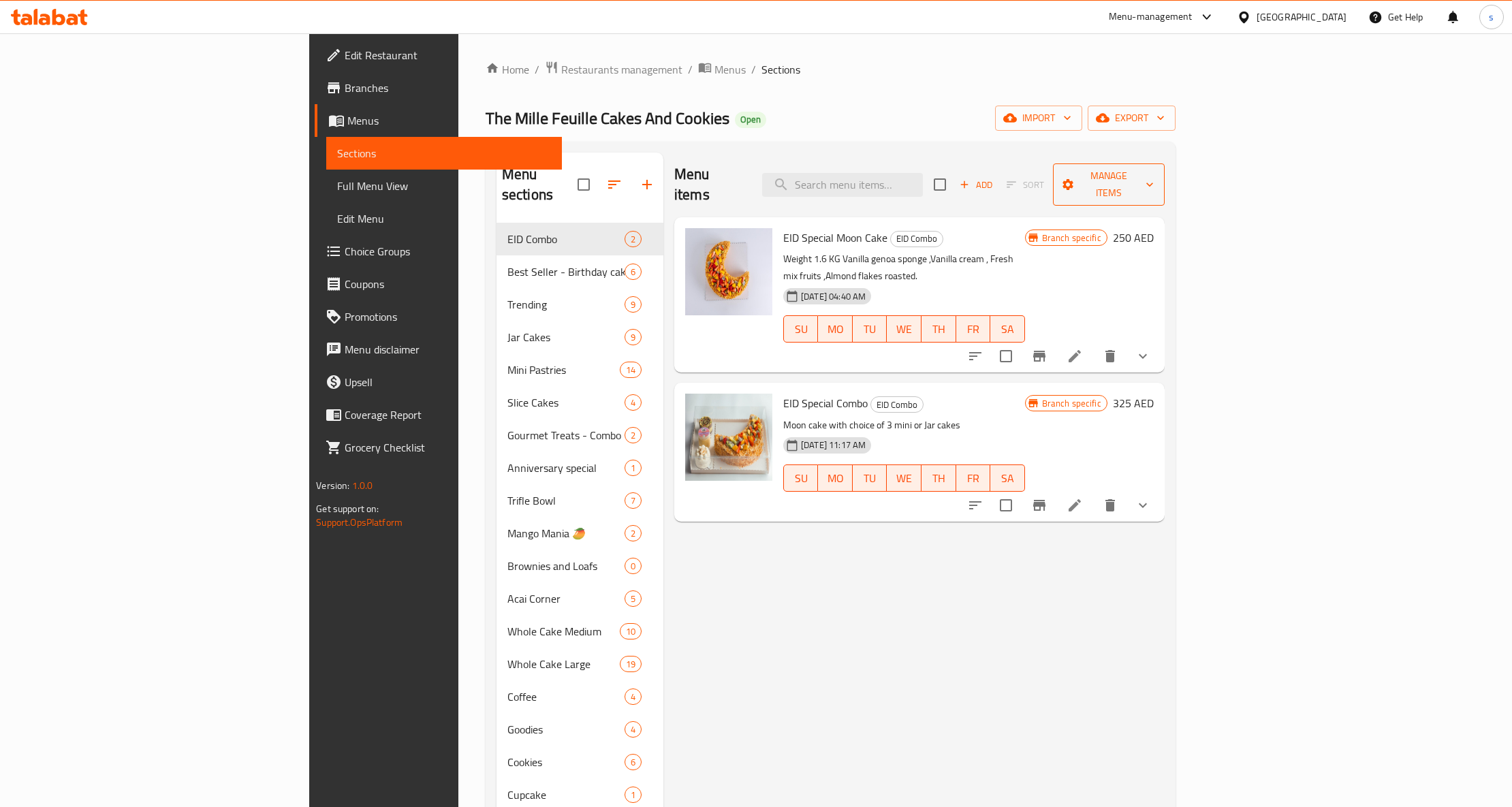
click at [1156, 178] on icon "button" at bounding box center [1149, 185] width 14 height 14
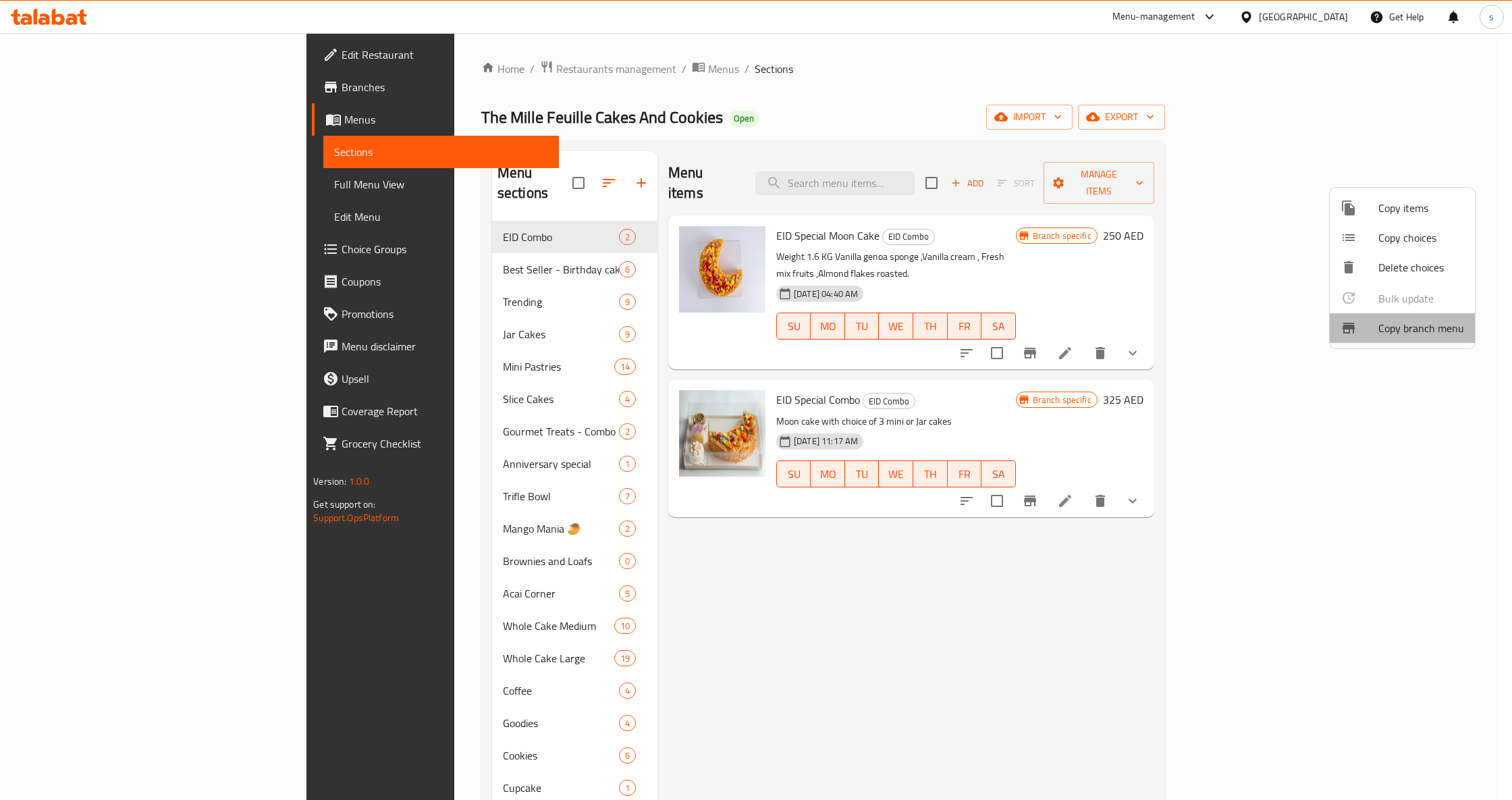
click at [1422, 327] on span "Copy branch menu" at bounding box center [1422, 328] width 86 height 16
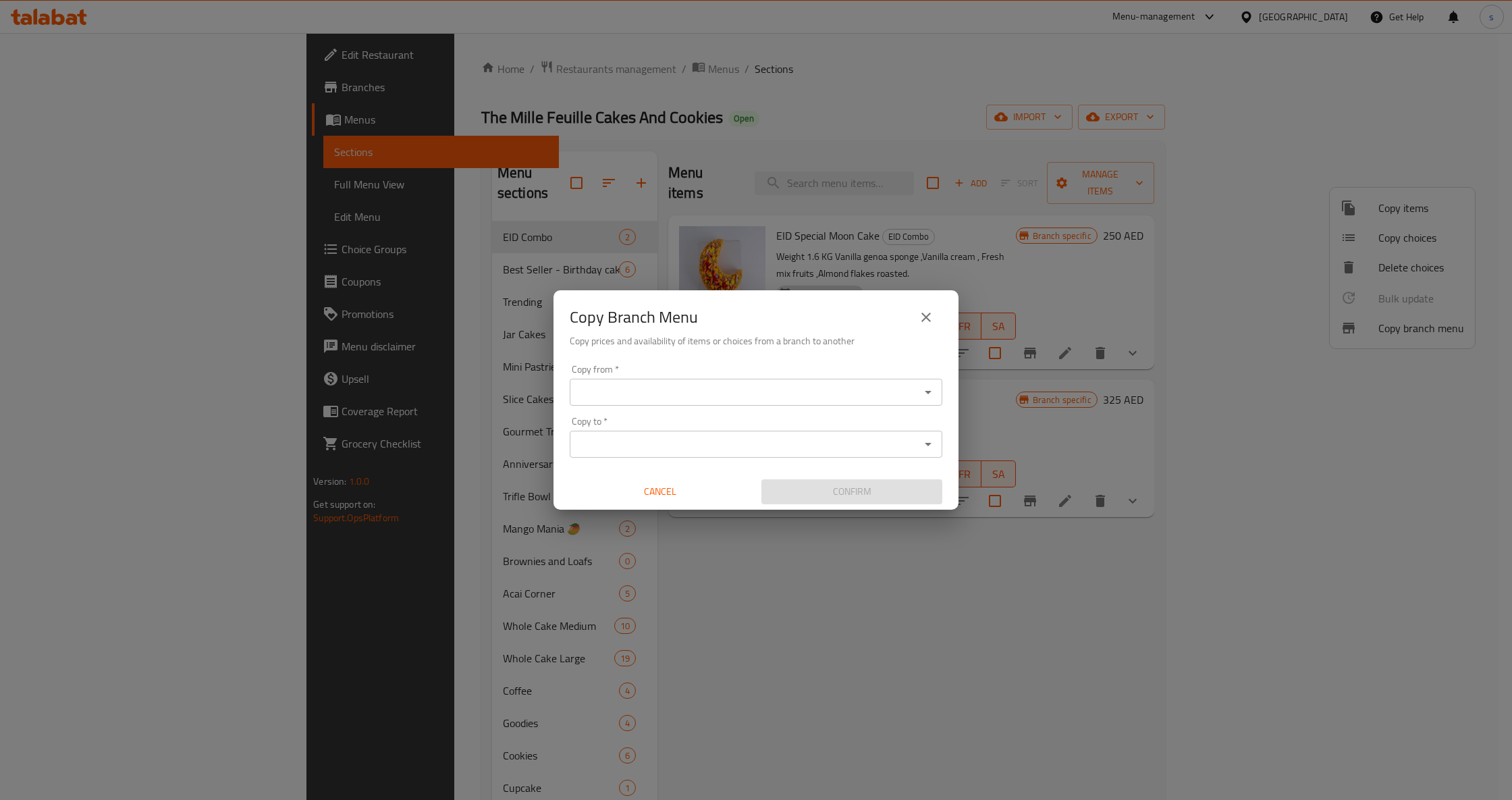
click at [743, 383] on input "Copy from   *" at bounding box center [745, 392] width 342 height 19
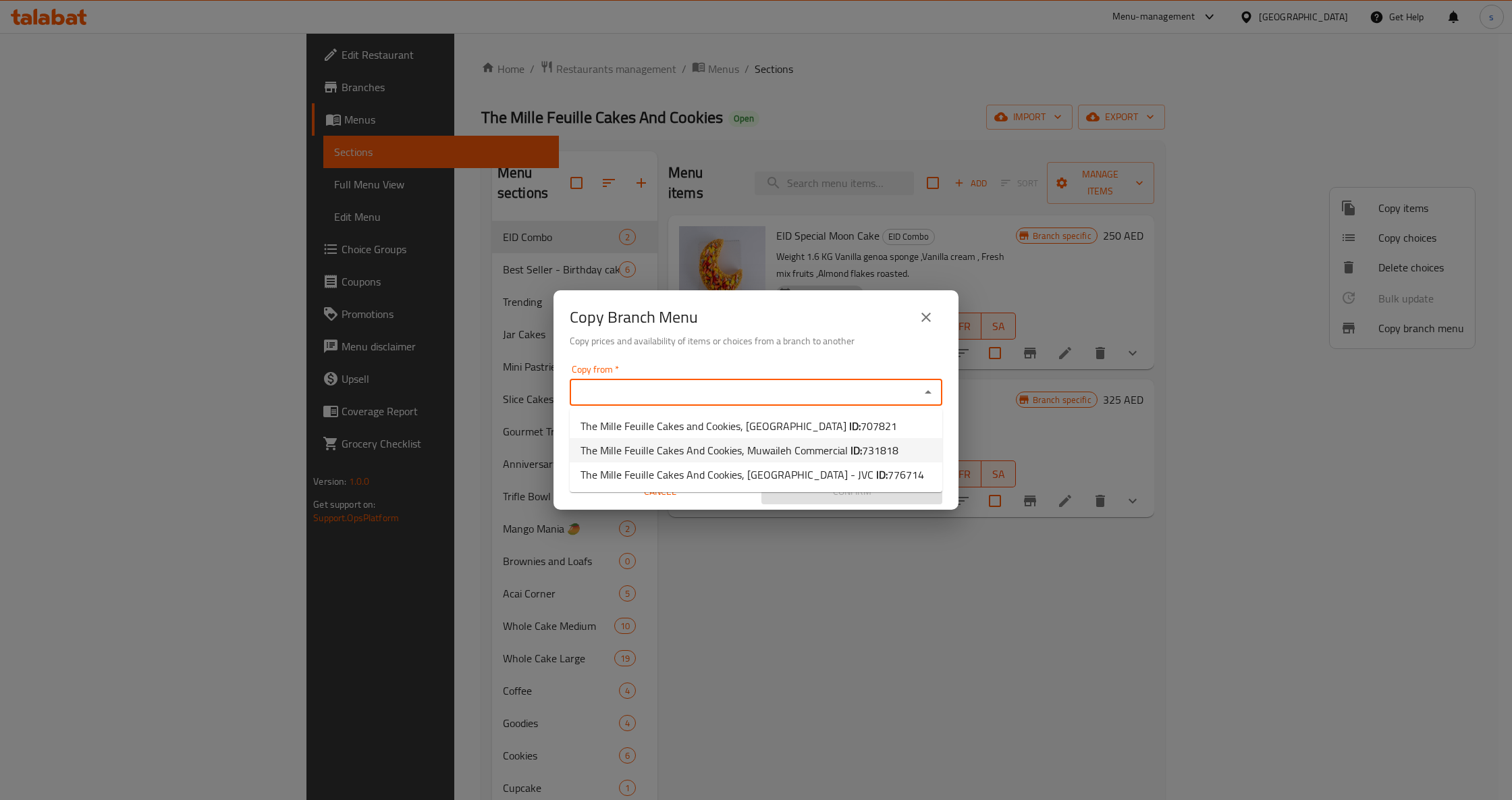
click at [802, 452] on span "The Mille Feuille Cakes And Cookies, Muwaileh Commercial ID: 731818" at bounding box center [740, 450] width 318 height 16
type input "The Mille Feuille Cakes And Cookies, Muwaileh Commercial"
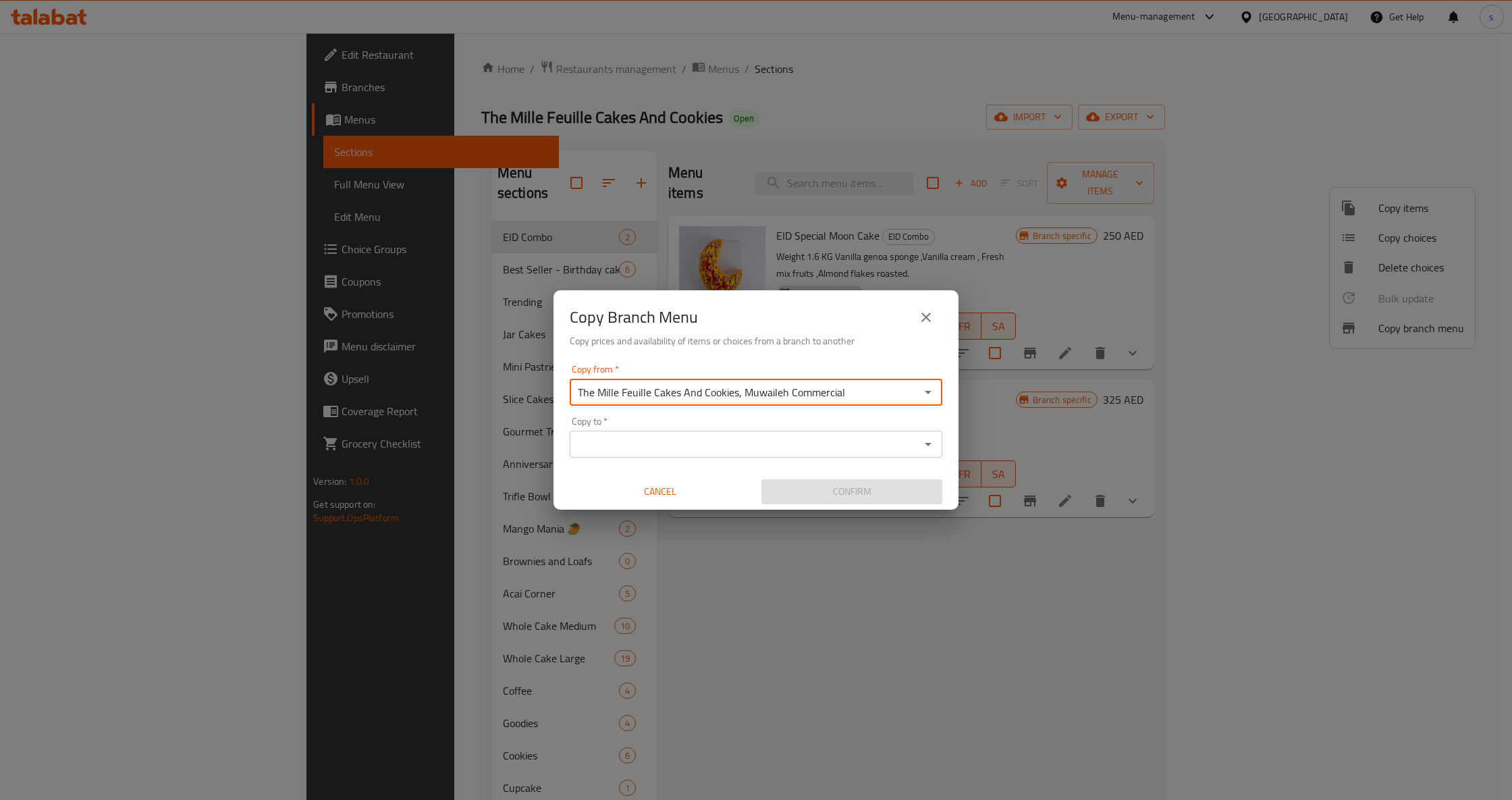
click at [824, 446] on input "Copy to   *" at bounding box center [745, 444] width 342 height 19
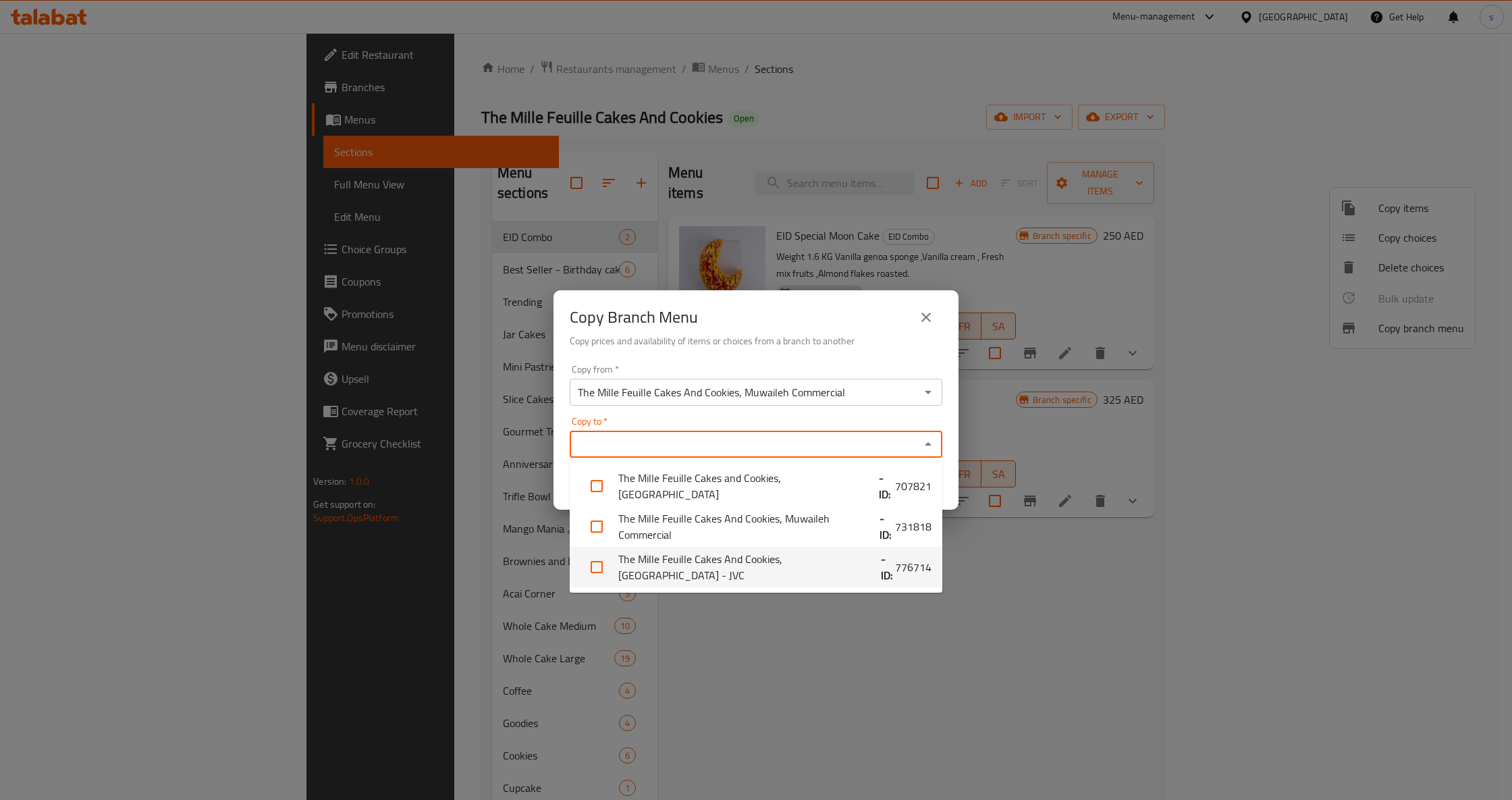
click at [673, 568] on li "The Mille Feuille Cakes And Cookies, Jumeirah Village Circle - JVC - ID: 776714" at bounding box center [756, 567] width 372 height 40
checkbox input "true"
click at [564, 427] on div "Copy from   * The Mille Feuille Cakes And Cookies, Muwaileh Commercial Copy fro…" at bounding box center [756, 434] width 405 height 151
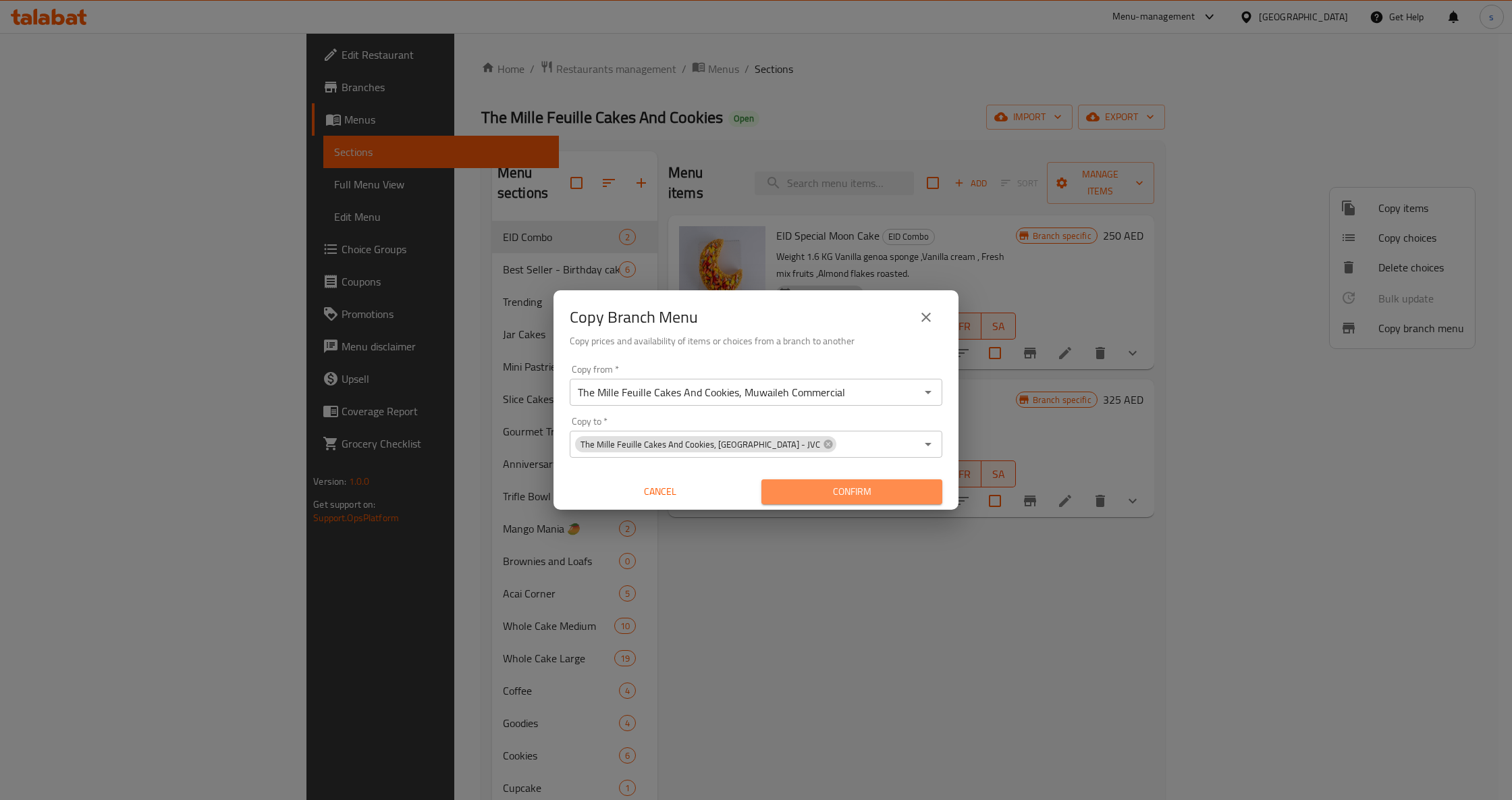
click at [824, 492] on span "Confirm" at bounding box center [852, 492] width 160 height 17
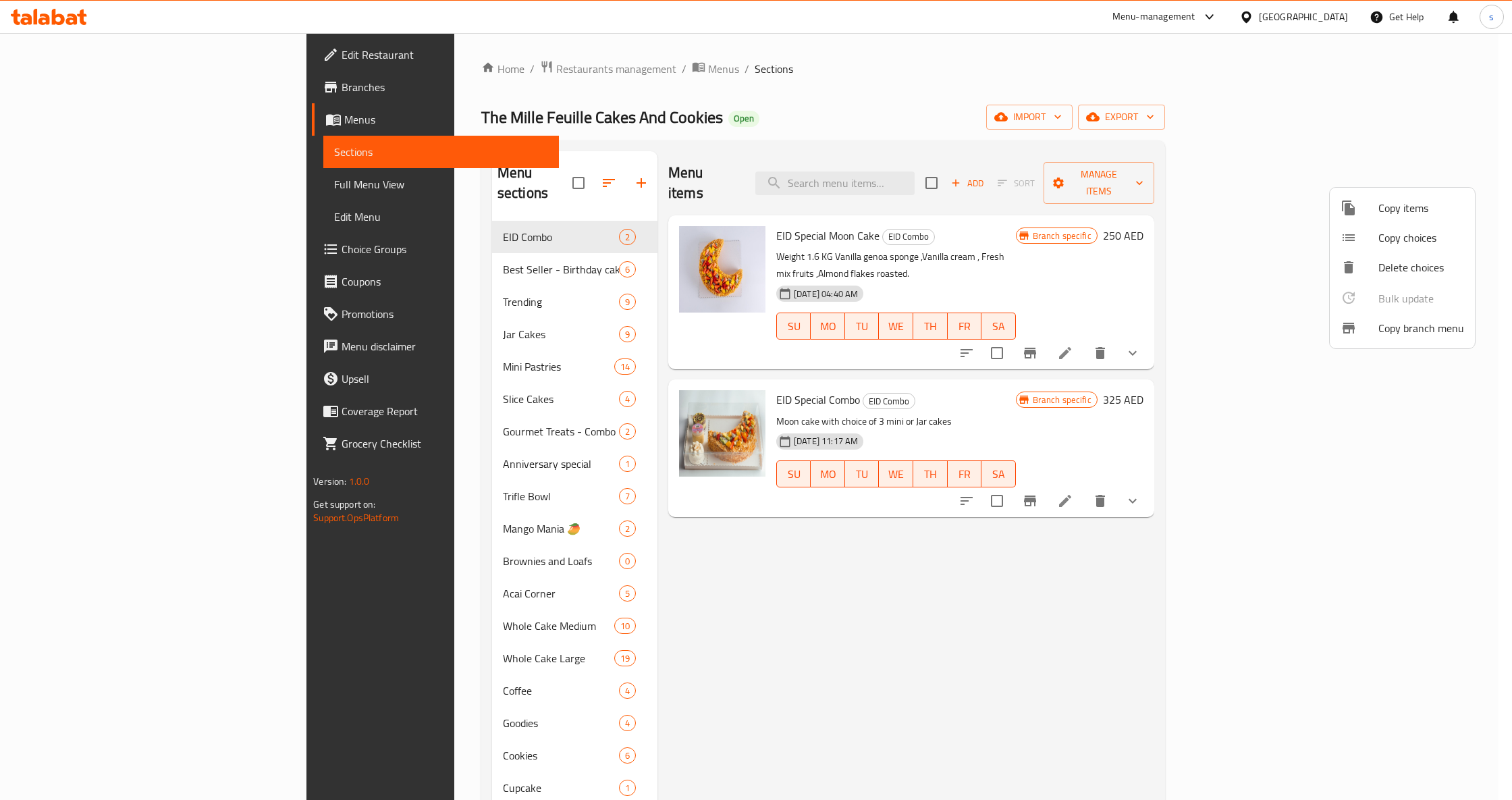
click at [80, 87] on div at bounding box center [756, 400] width 1512 height 800
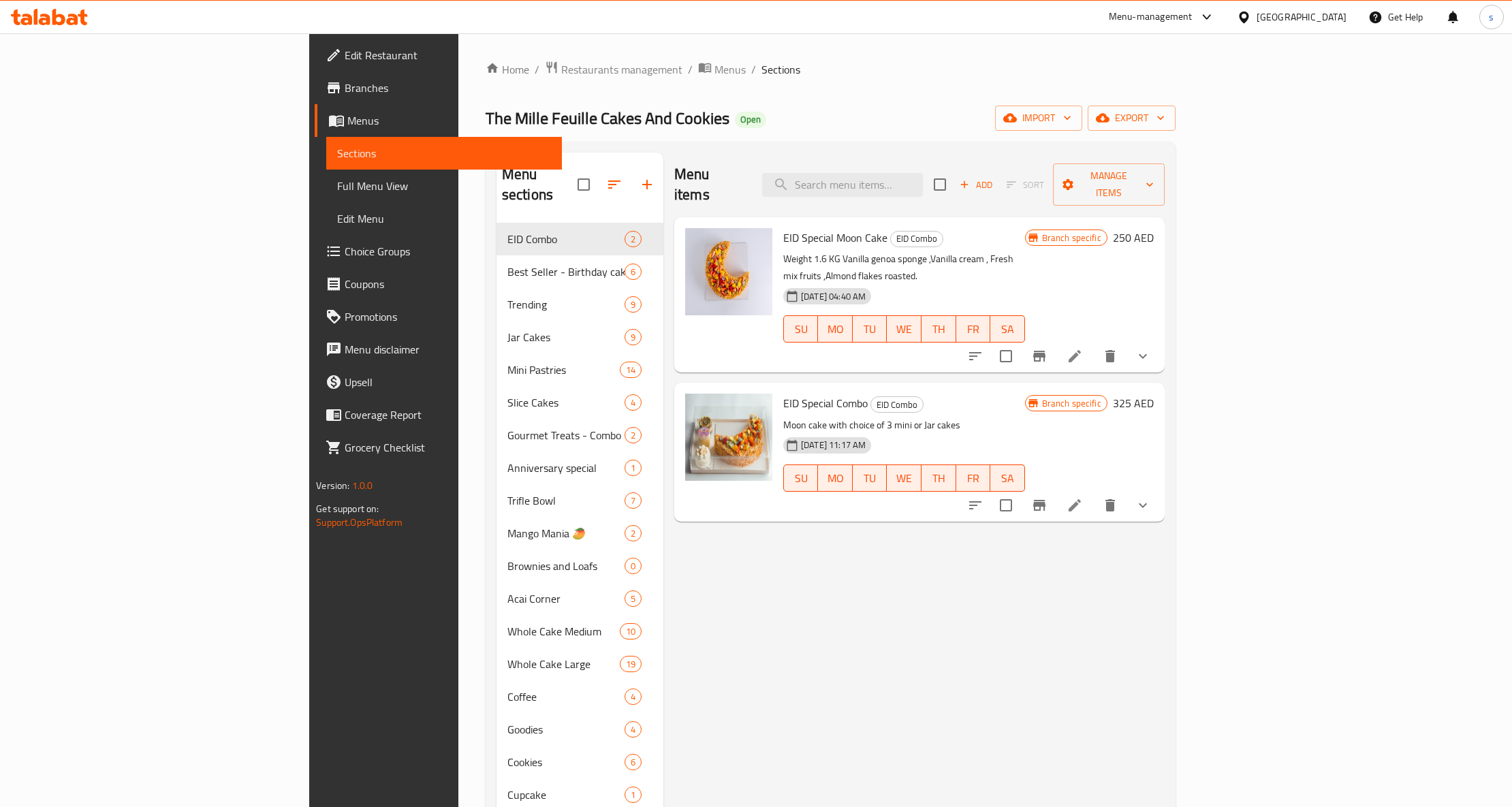
click at [344, 86] on span "Branches" at bounding box center [447, 87] width 206 height 16
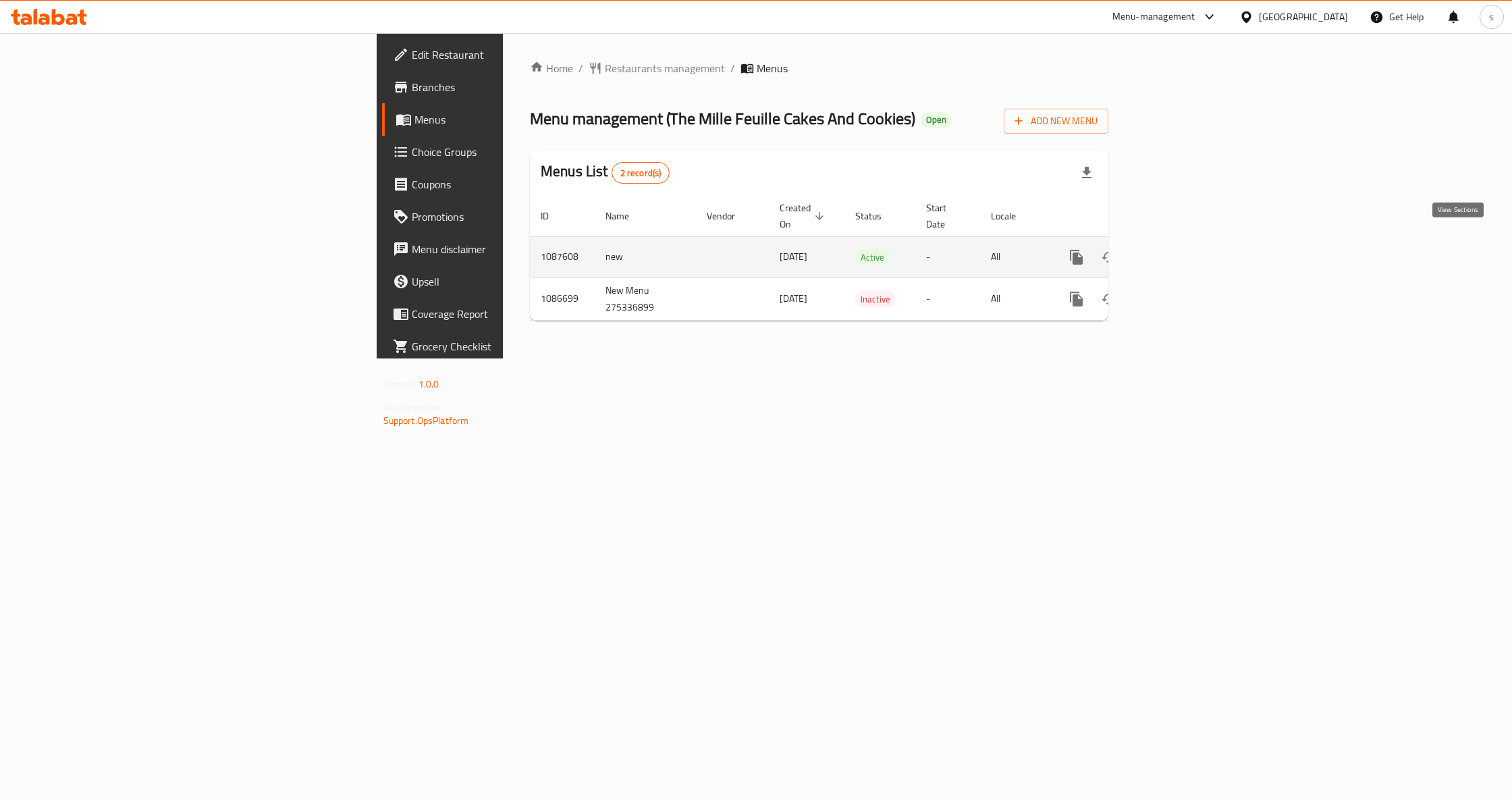
click at [1182, 249] on icon "enhanced table" at bounding box center [1174, 257] width 16 height 16
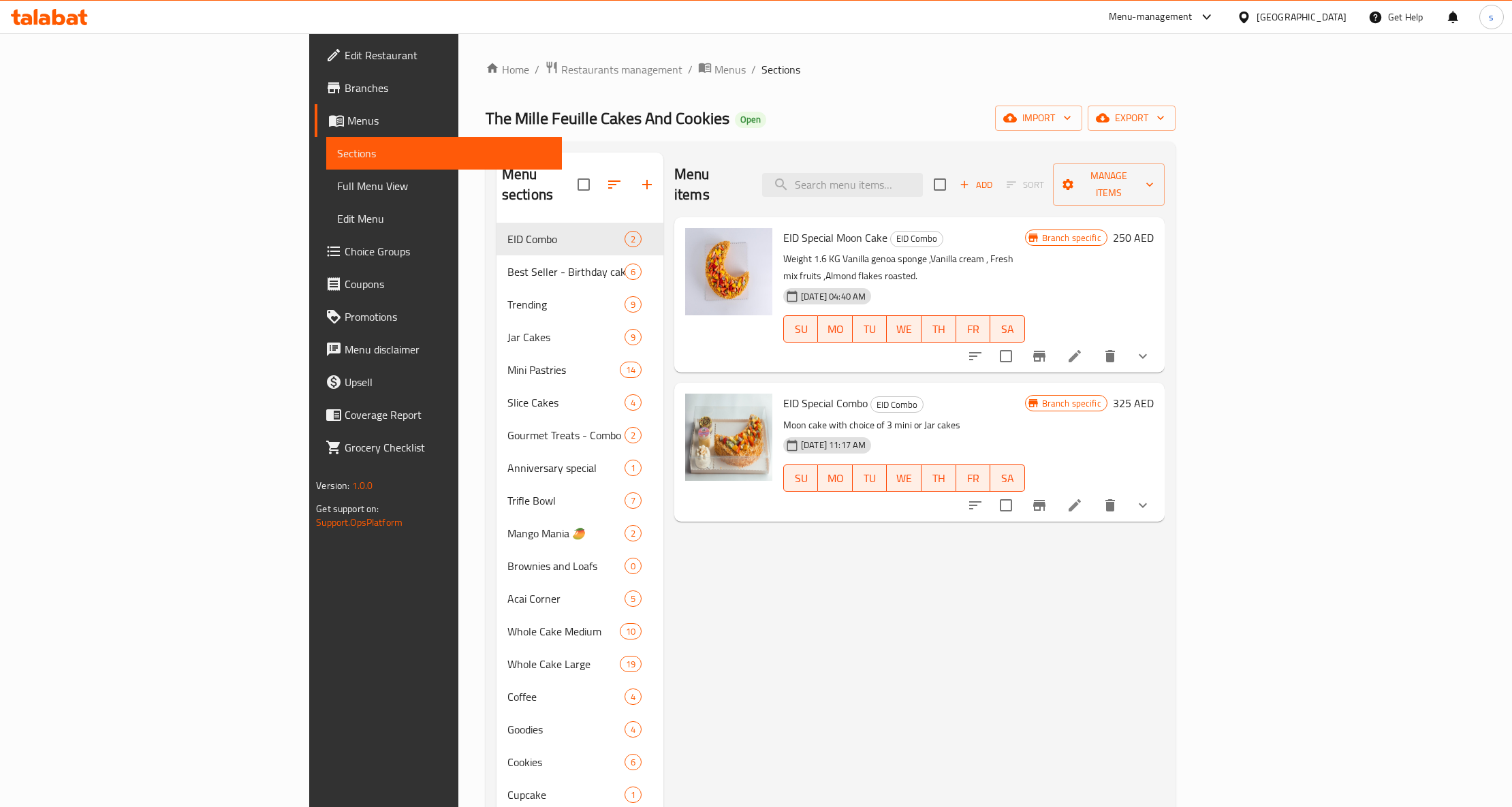
click at [337, 191] on span "Full Menu View" at bounding box center [444, 186] width 214 height 16
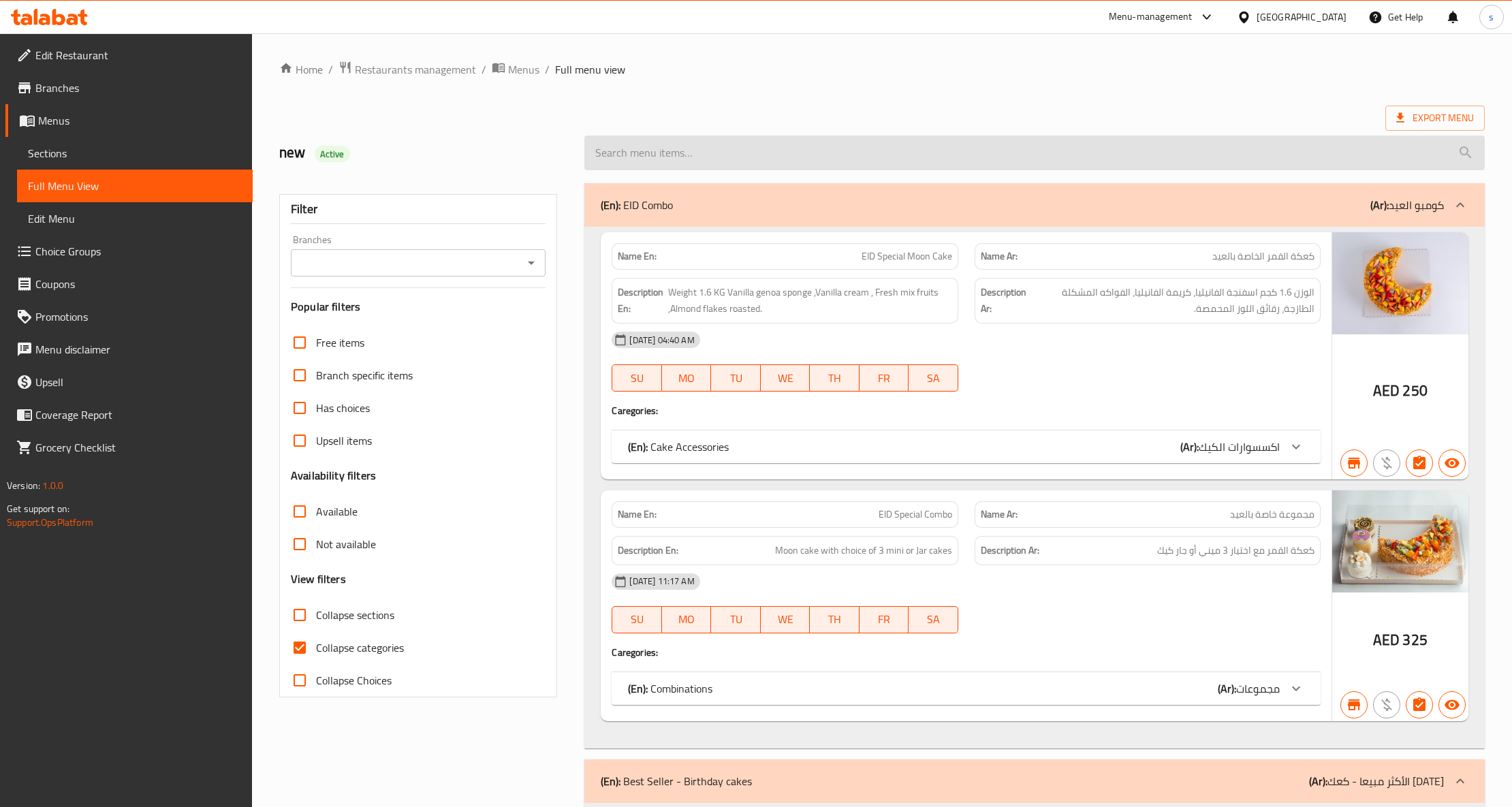
click at [796, 139] on input "search" at bounding box center [1034, 153] width 899 height 35
